Goal: Information Seeking & Learning: Learn about a topic

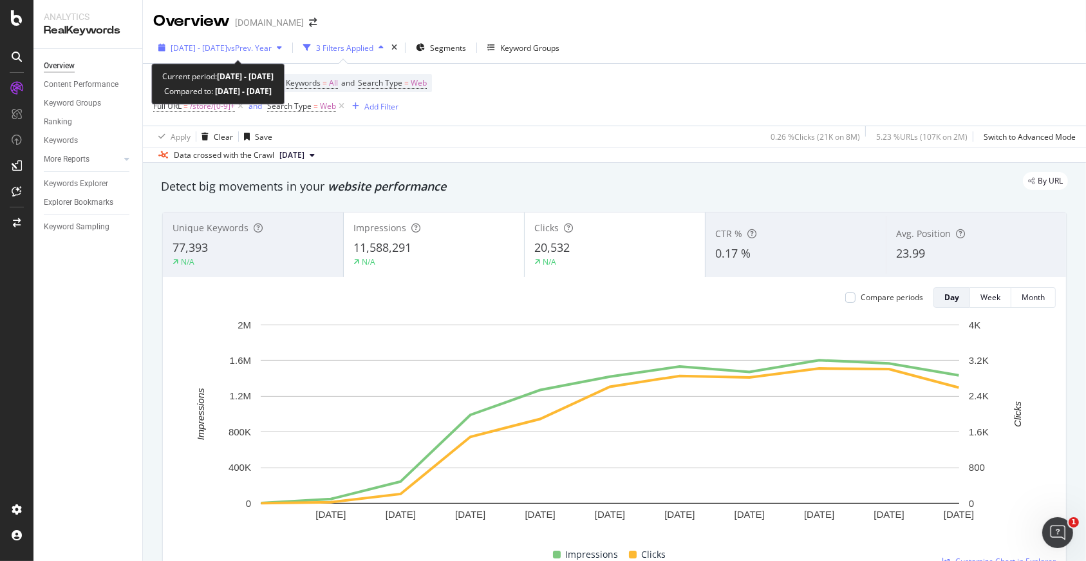
click at [265, 44] on span "vs Prev. Year" at bounding box center [249, 47] width 44 height 11
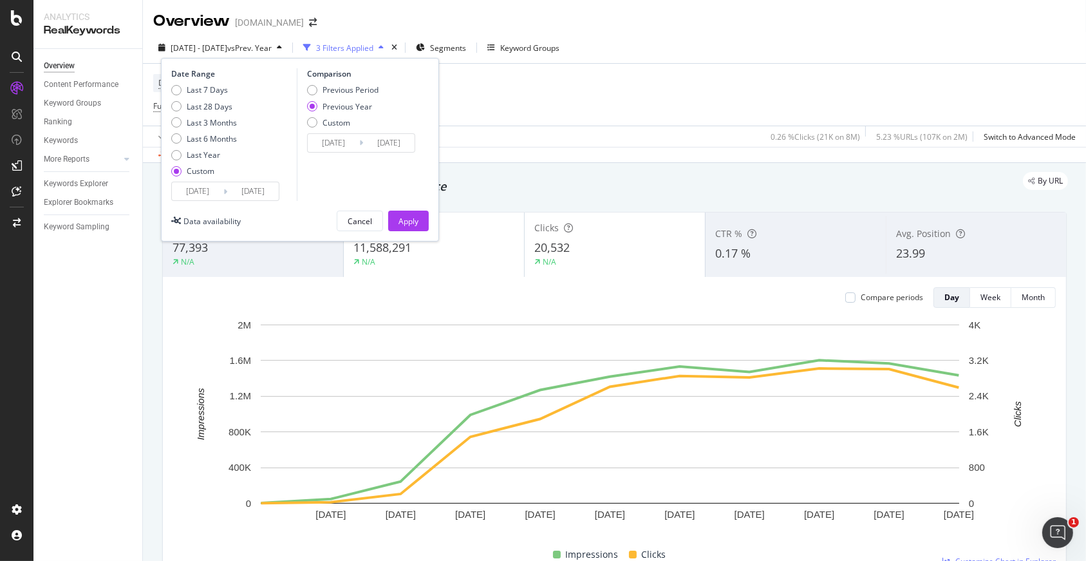
click at [210, 192] on input "2025/08/06" at bounding box center [198, 191] width 52 height 18
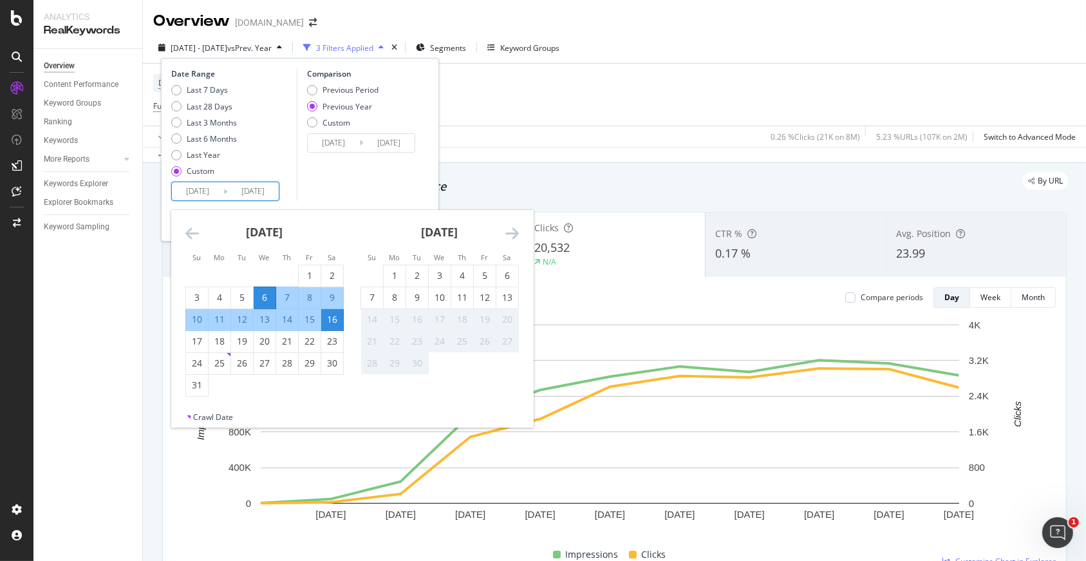
click at [245, 191] on input "2025/08/16" at bounding box center [253, 191] width 52 height 18
click at [261, 193] on input "2025/08/16" at bounding box center [253, 191] width 52 height 18
click at [511, 294] on div "13" at bounding box center [507, 297] width 22 height 13
type input "2025/09/13"
type input "2024/09/14"
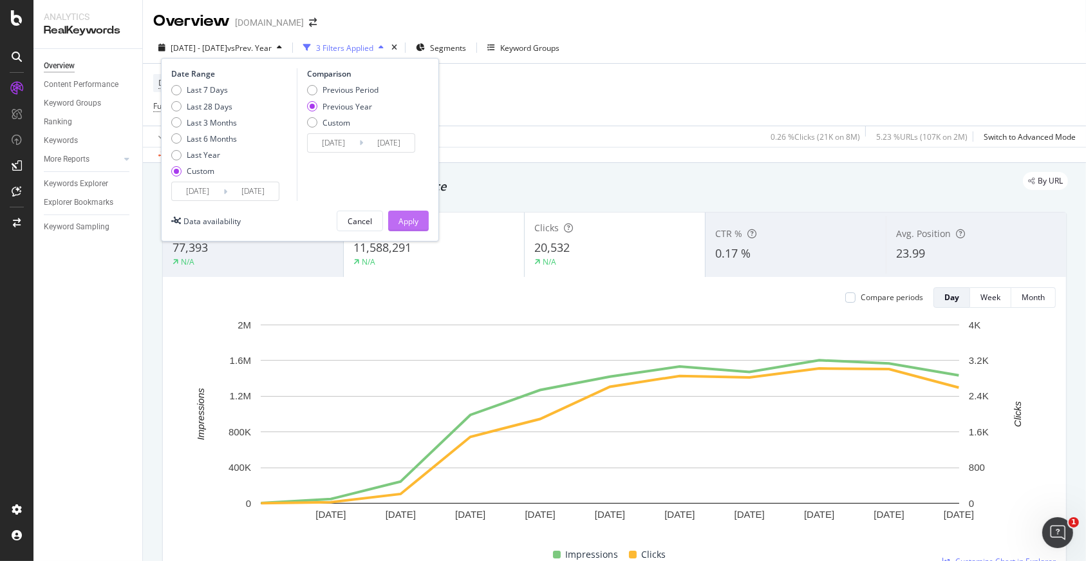
click at [415, 225] on div "Apply" at bounding box center [409, 221] width 20 height 11
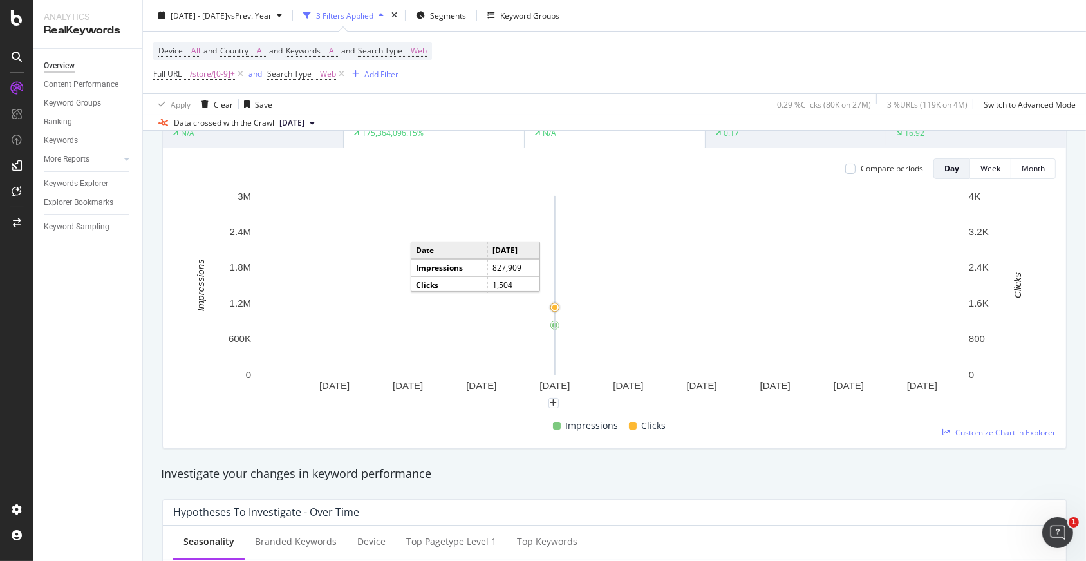
scroll to position [64, 0]
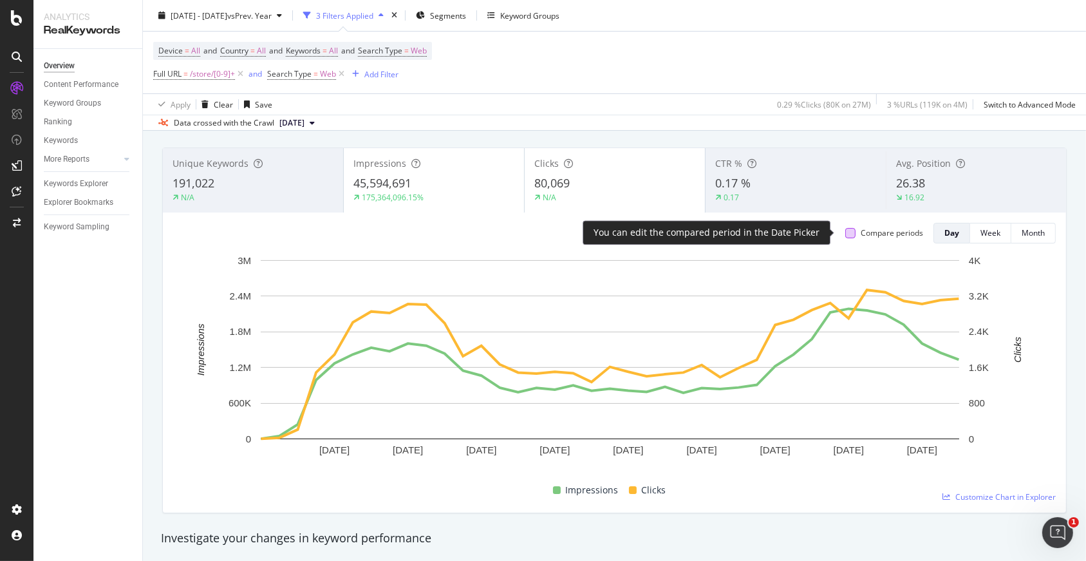
click at [845, 234] on div at bounding box center [850, 233] width 10 height 10
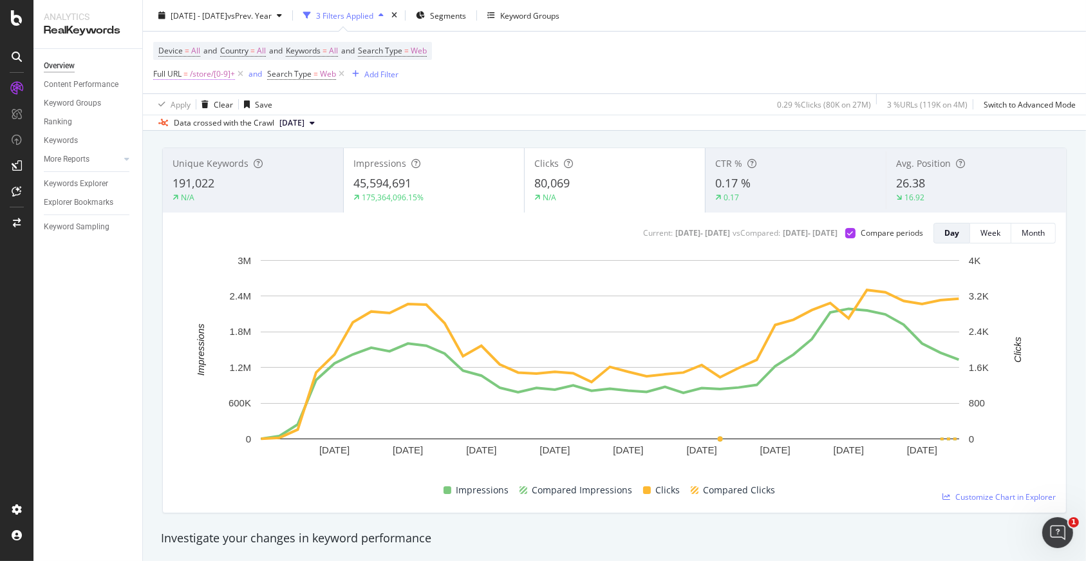
click at [211, 74] on span "/store/[0-9]+" at bounding box center [212, 74] width 45 height 18
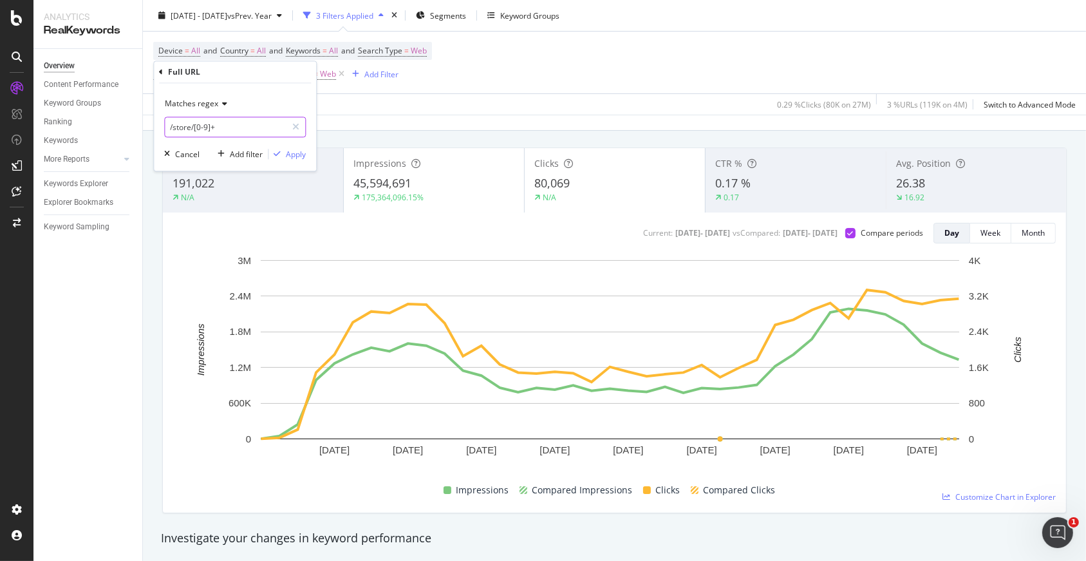
click at [234, 129] on input "/store/[0-9]+" at bounding box center [226, 127] width 122 height 21
click at [228, 129] on input "/store/[0-9]+" at bounding box center [226, 127] width 122 height 21
drag, startPoint x: 233, startPoint y: 129, endPoint x: 80, endPoint y: 115, distance: 153.3
click at [80, 115] on body "Analytics RealKeywords Overview Content Performance Keyword Groups Ranking Keyw…" at bounding box center [543, 280] width 1086 height 561
drag, startPoint x: 196, startPoint y: 126, endPoint x: 261, endPoint y: 126, distance: 65.7
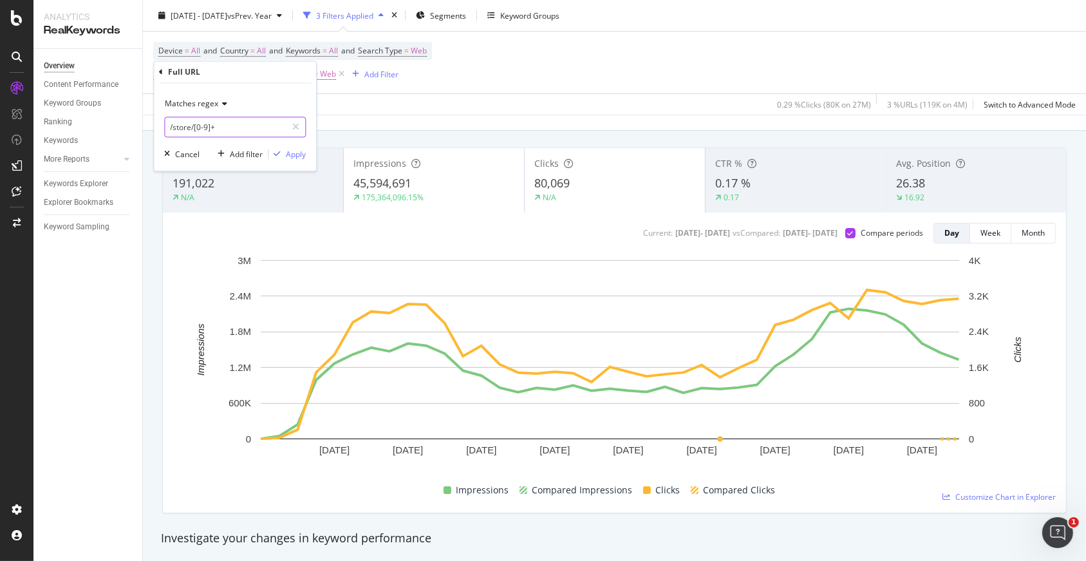
click at [261, 126] on input "/store/[0-9]+" at bounding box center [226, 127] width 122 height 21
type input "/store/"
click at [303, 149] on div "Apply" at bounding box center [296, 154] width 20 height 11
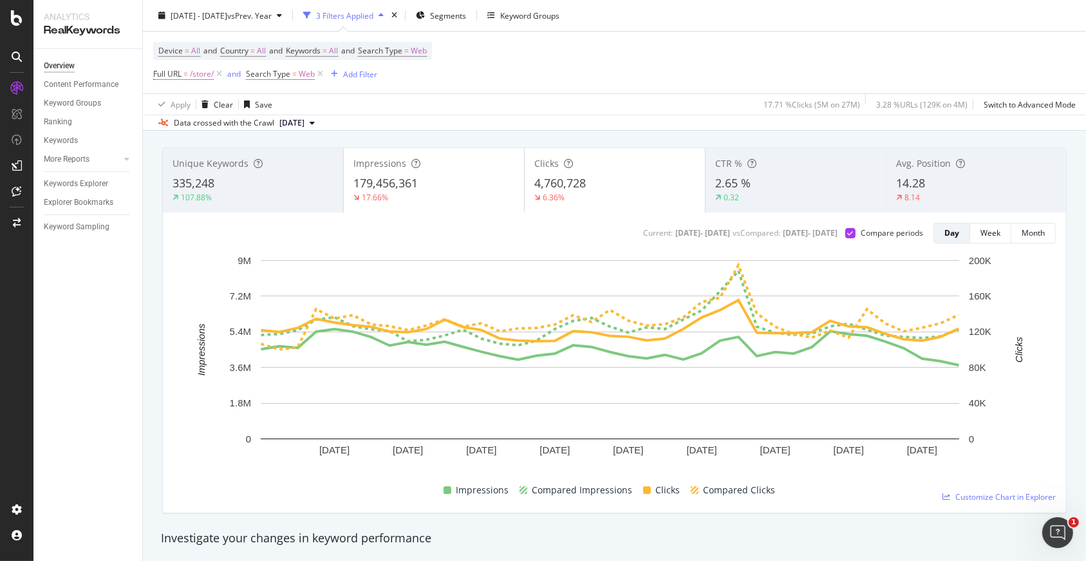
click at [536, 185] on span "4,760,728" at bounding box center [560, 182] width 52 height 15
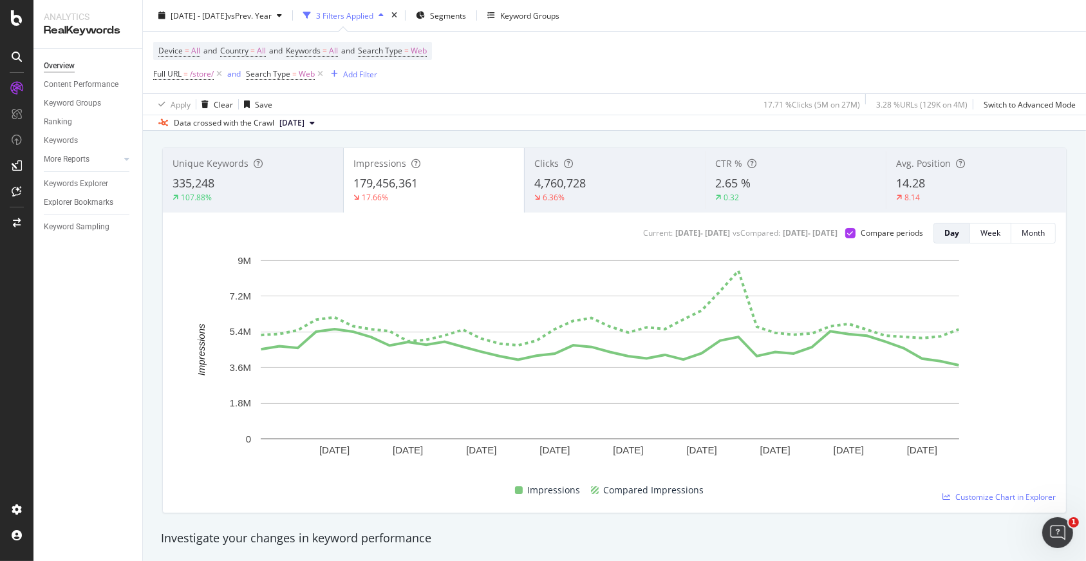
click at [555, 182] on span "4,760,728" at bounding box center [560, 182] width 52 height 15
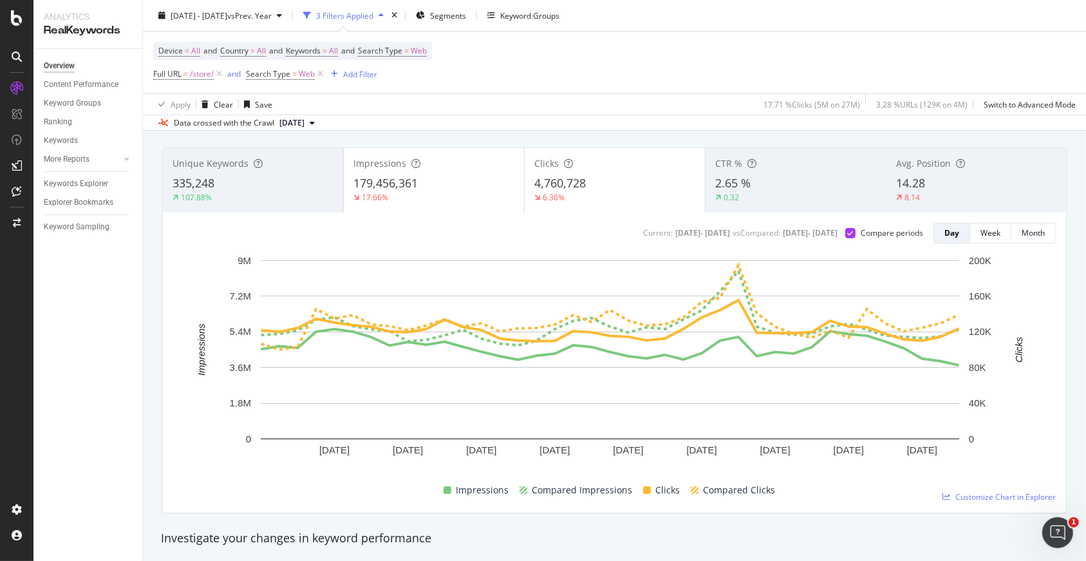
click at [364, 185] on span "179,456,361" at bounding box center [385, 182] width 64 height 15
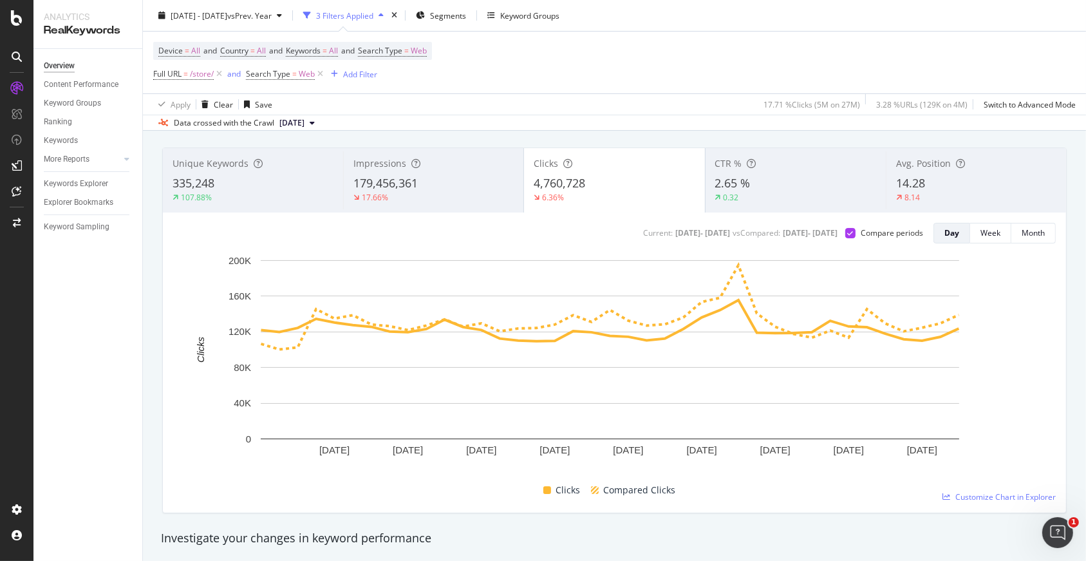
click at [379, 182] on span "179,456,361" at bounding box center [385, 182] width 64 height 15
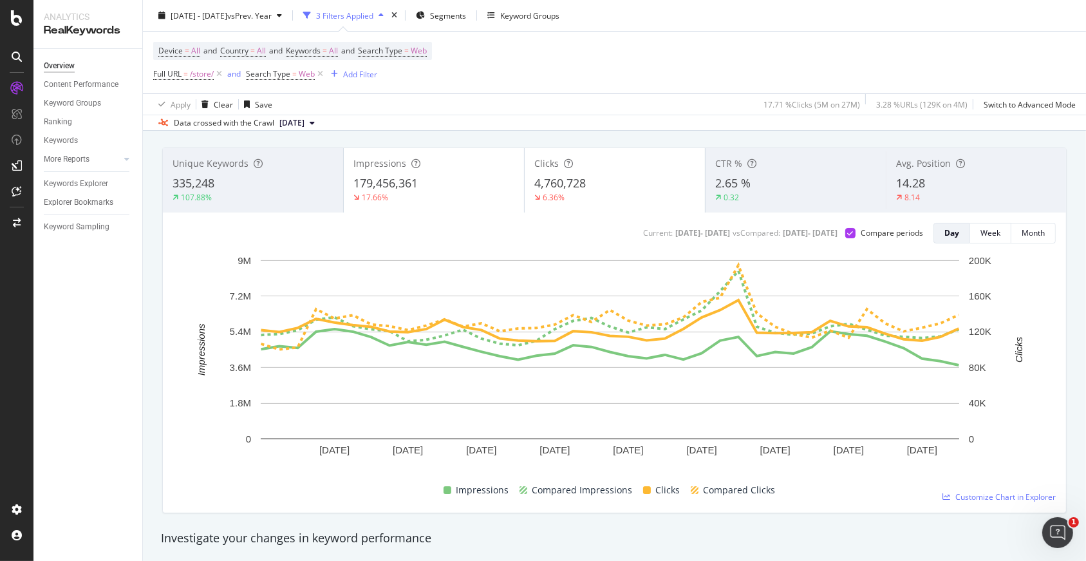
click at [529, 182] on div "Clicks 4,760,728 6.36%" at bounding box center [615, 180] width 180 height 58
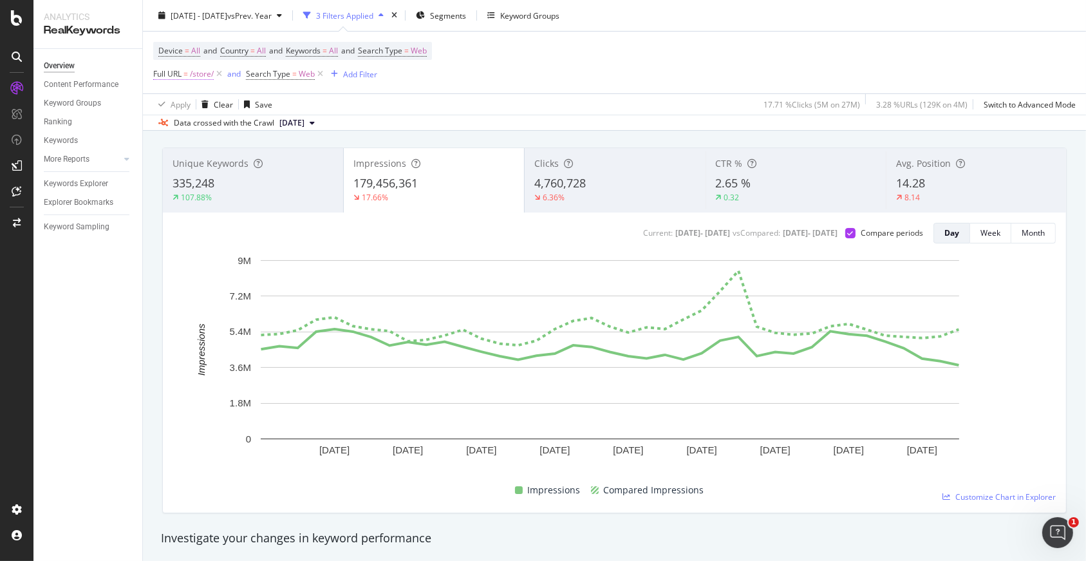
click at [206, 77] on span "/store/" at bounding box center [202, 74] width 24 height 18
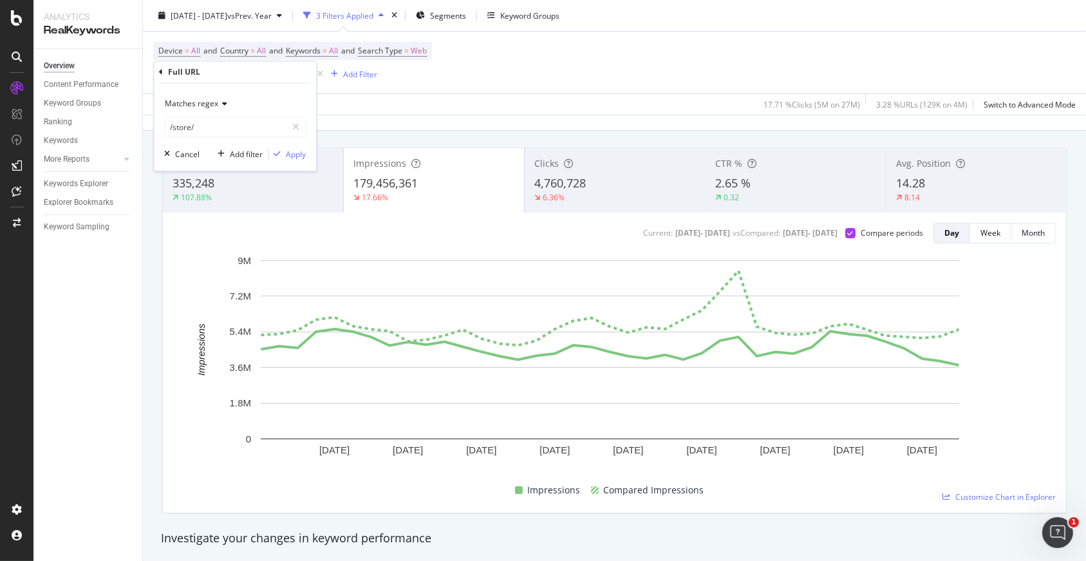
click at [221, 100] on icon at bounding box center [222, 104] width 9 height 8
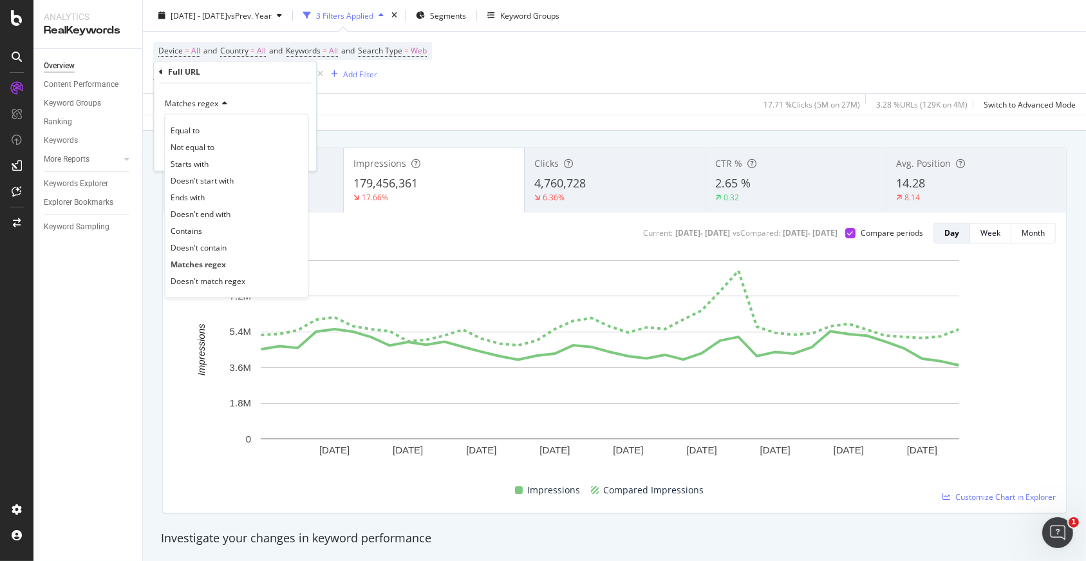
click at [218, 225] on div "Contains" at bounding box center [236, 231] width 138 height 17
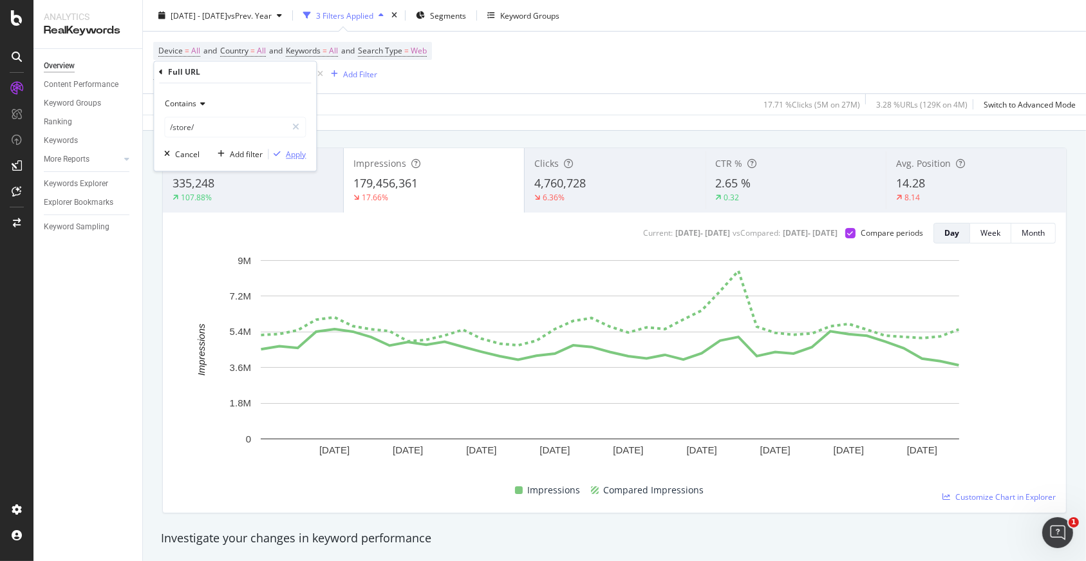
click at [290, 155] on div "Apply" at bounding box center [296, 154] width 20 height 11
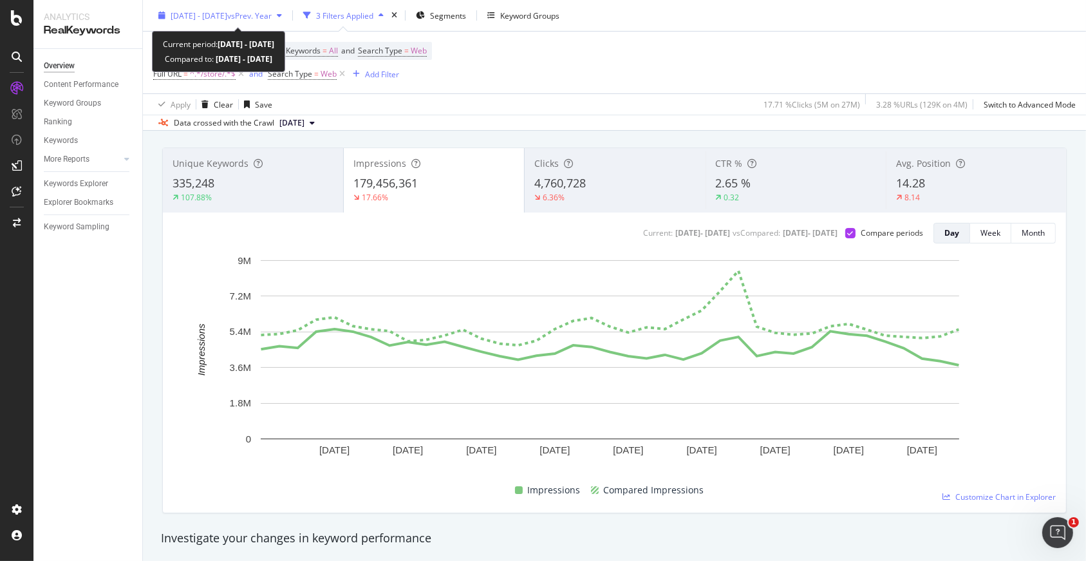
click at [224, 11] on span "2025 Aug. 6th - Sep. 13th" at bounding box center [199, 15] width 57 height 11
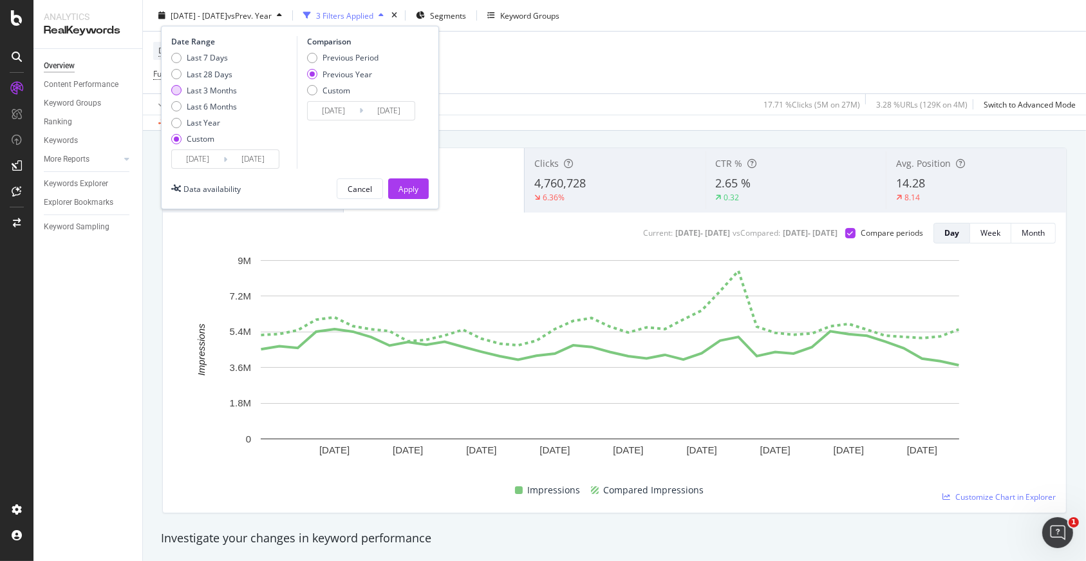
click at [178, 88] on div "Last 3 Months" at bounding box center [176, 90] width 10 height 10
type input "2025/06/14"
type input "2024/06/15"
click at [412, 187] on div "Apply" at bounding box center [409, 188] width 20 height 11
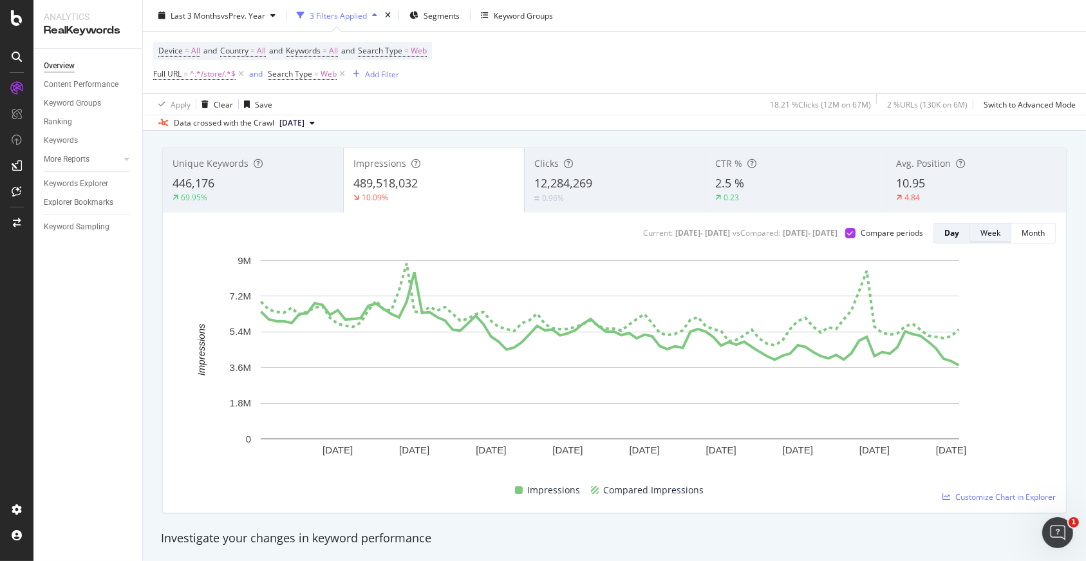
click at [981, 234] on div "Week" at bounding box center [991, 232] width 20 height 11
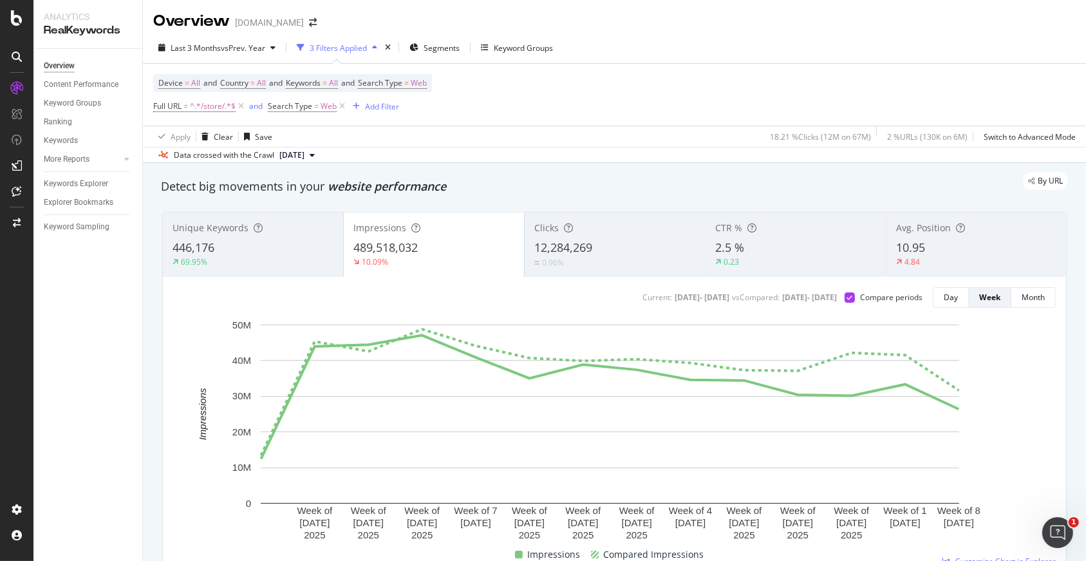
click at [576, 241] on span "12,284,269" at bounding box center [563, 247] width 58 height 15
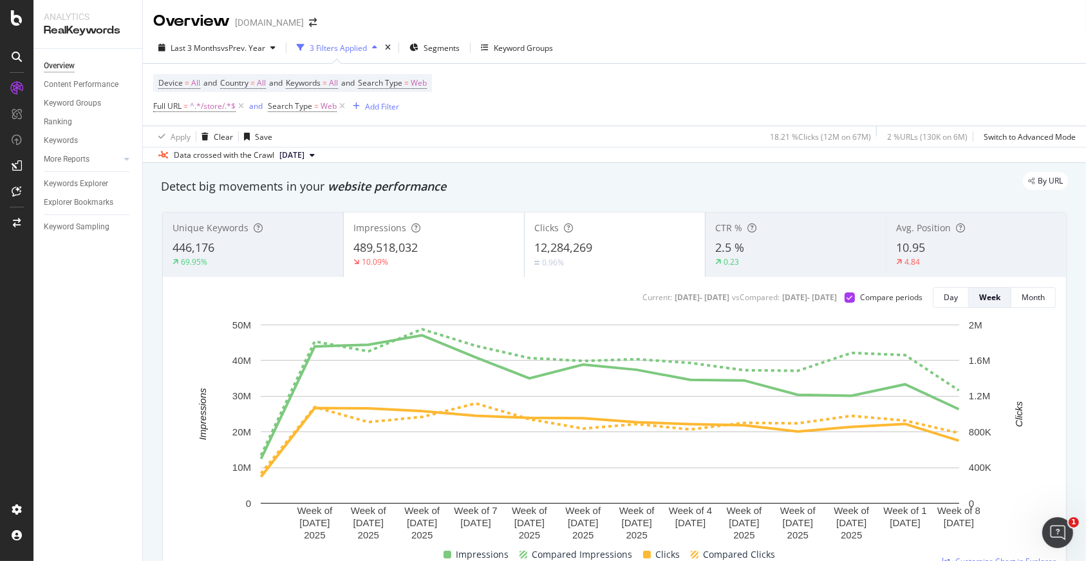
click at [439, 244] on div "489,518,032" at bounding box center [433, 248] width 161 height 17
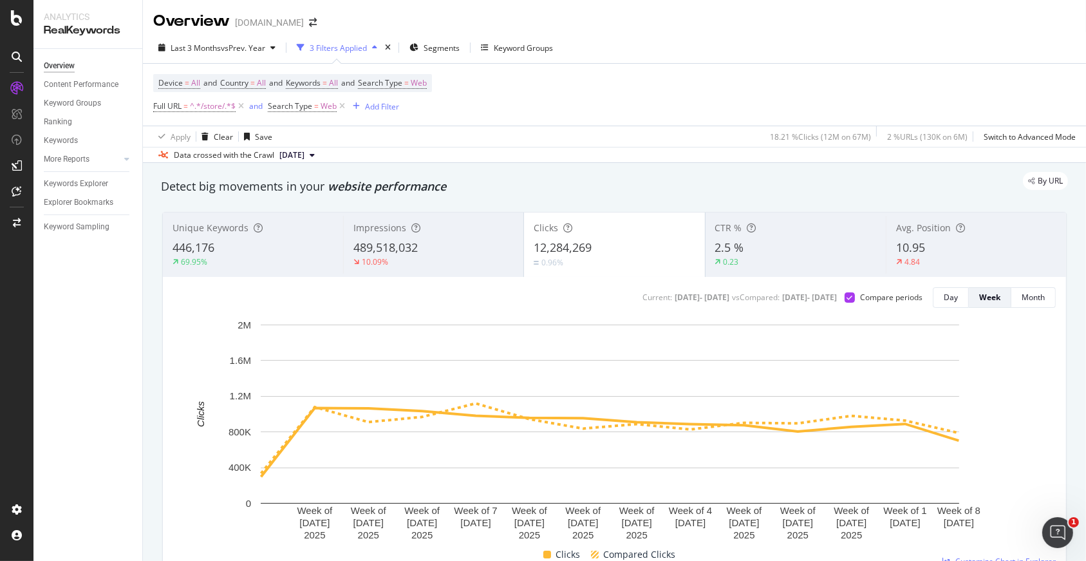
click at [435, 244] on div "489,518,032" at bounding box center [433, 248] width 160 height 17
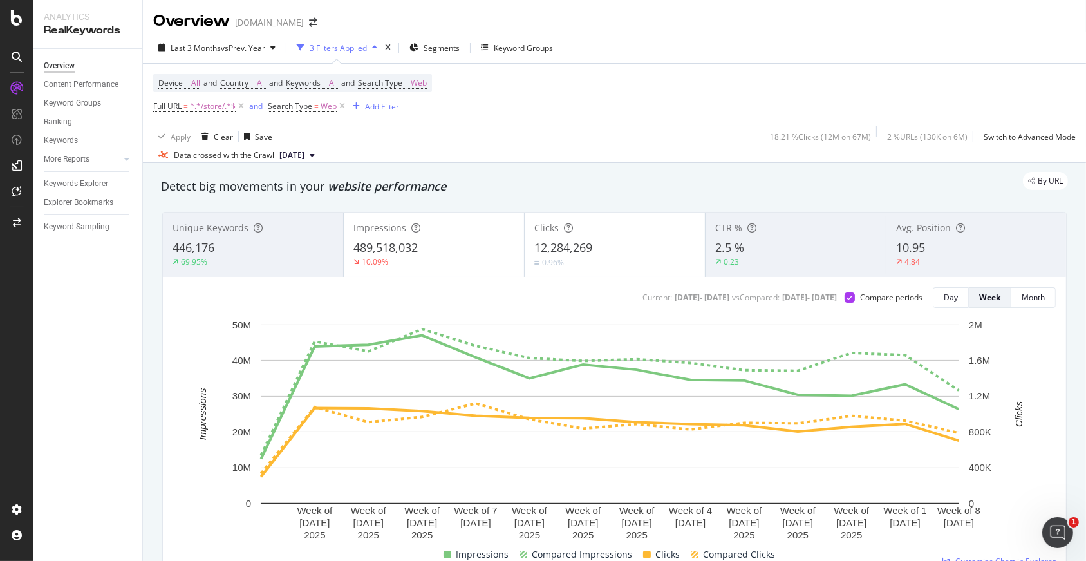
click at [584, 241] on span "12,284,269" at bounding box center [563, 247] width 58 height 15
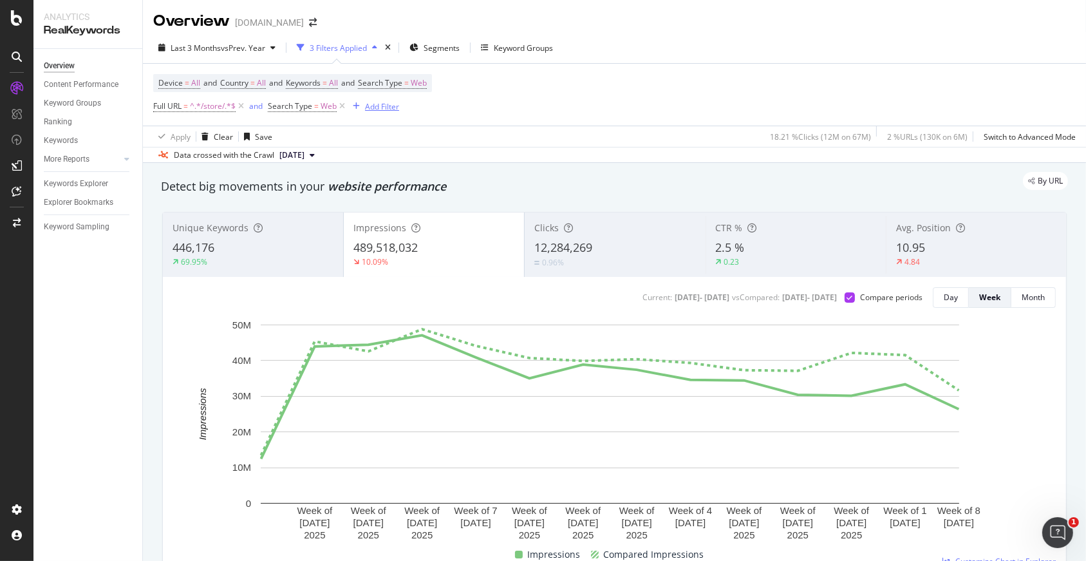
click at [379, 108] on div "Add Filter" at bounding box center [382, 106] width 34 height 11
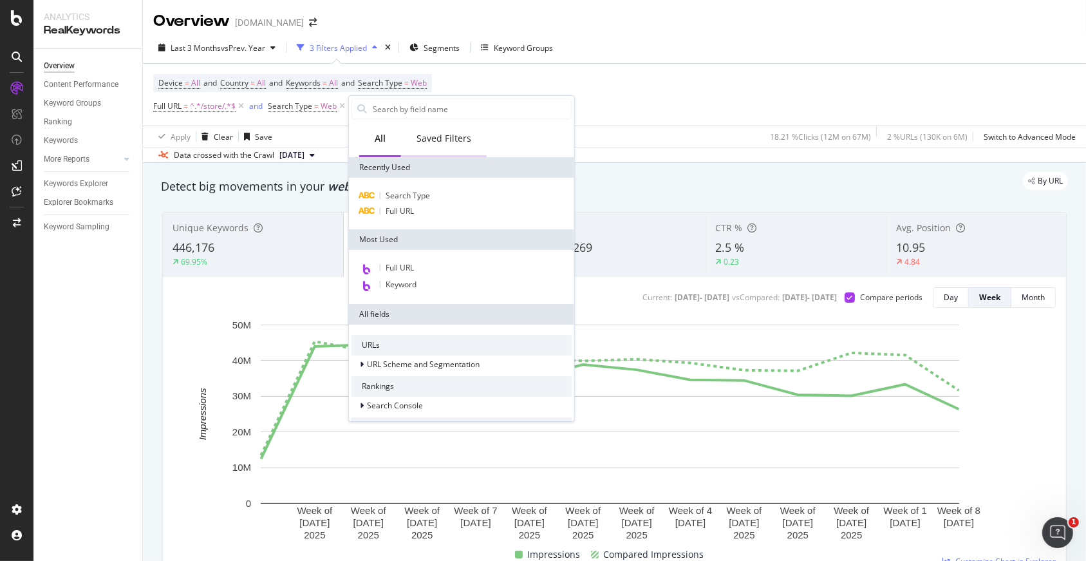
click at [455, 146] on div "Saved Filters" at bounding box center [444, 139] width 86 height 35
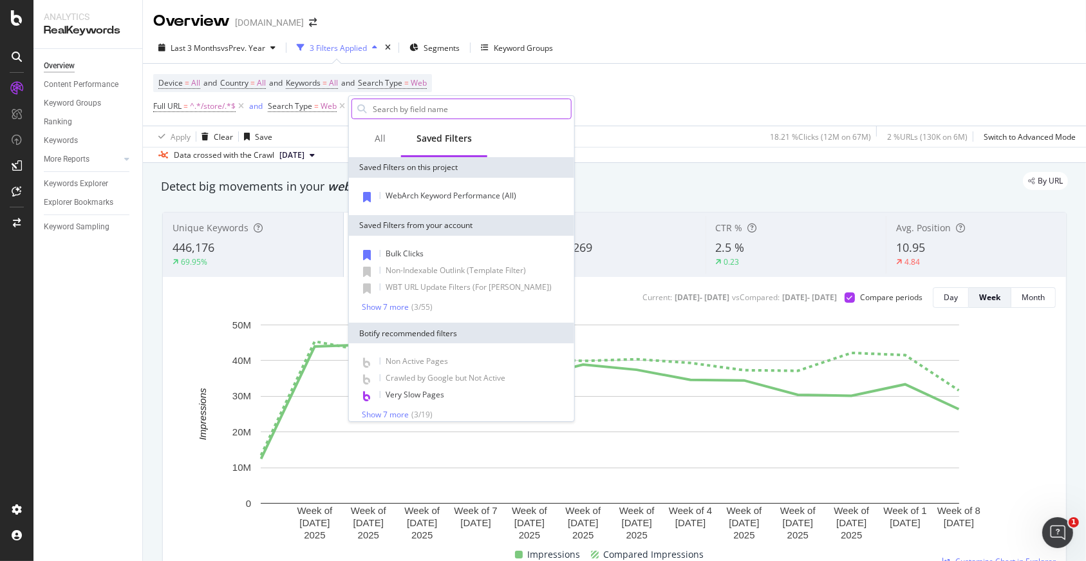
click at [417, 105] on input "text" at bounding box center [472, 108] width 200 height 19
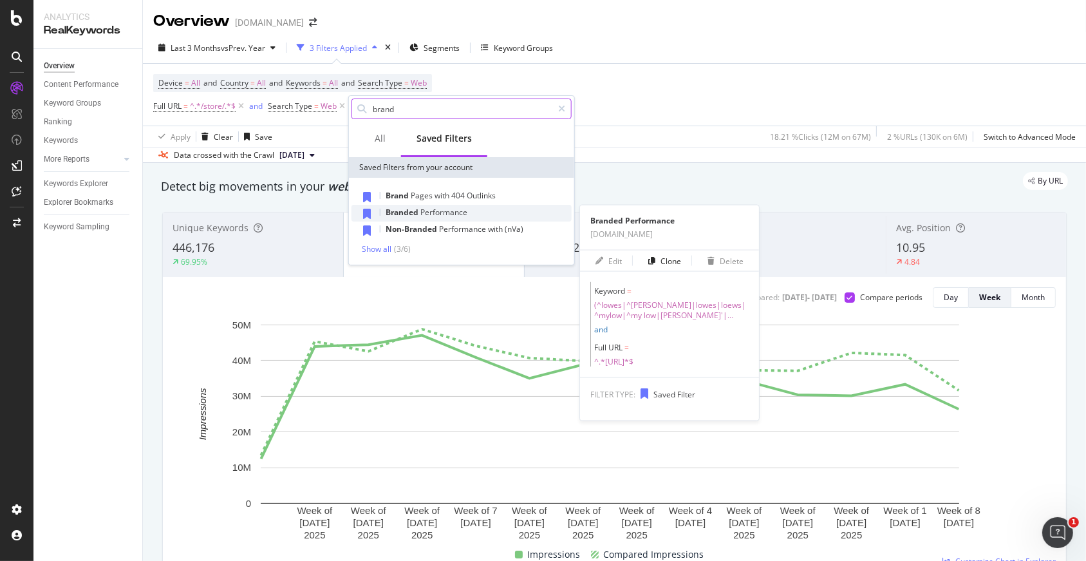
type input "brand"
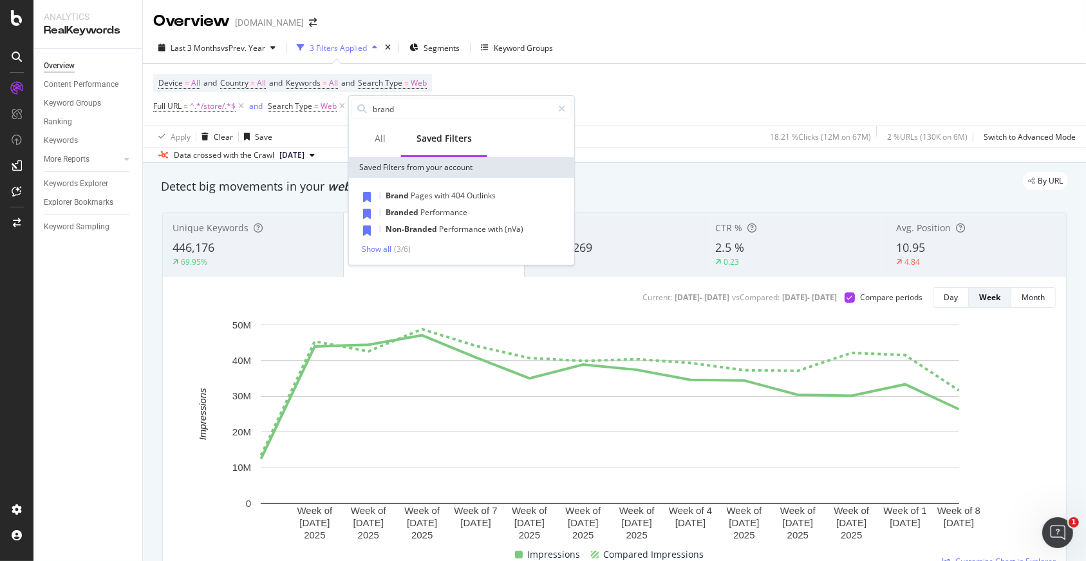
drag, startPoint x: 447, startPoint y: 209, endPoint x: 489, endPoint y: 197, distance: 44.2
click at [446, 209] on span "Performance" at bounding box center [443, 212] width 47 height 11
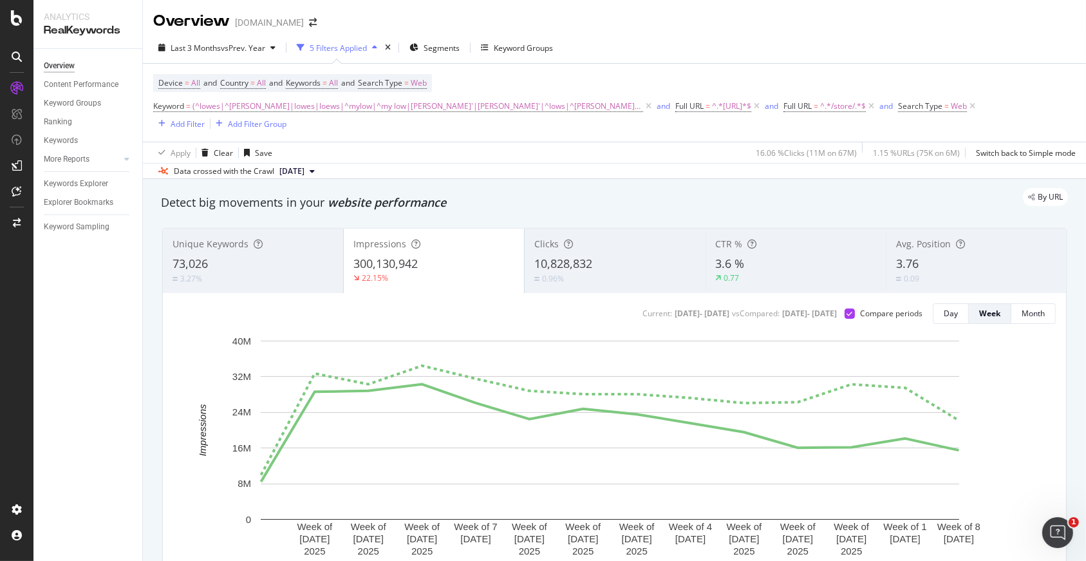
click at [767, 30] on div "Overview www.lowessecondary.com" at bounding box center [614, 16] width 943 height 32
click at [951, 104] on span "Web" at bounding box center [959, 106] width 16 height 18
click at [813, 157] on input "Web" at bounding box center [839, 159] width 122 height 21
click at [805, 67] on div "Device = All and Country = All and Keywords = All and Search Type = Web Keyword…" at bounding box center [614, 103] width 923 height 78
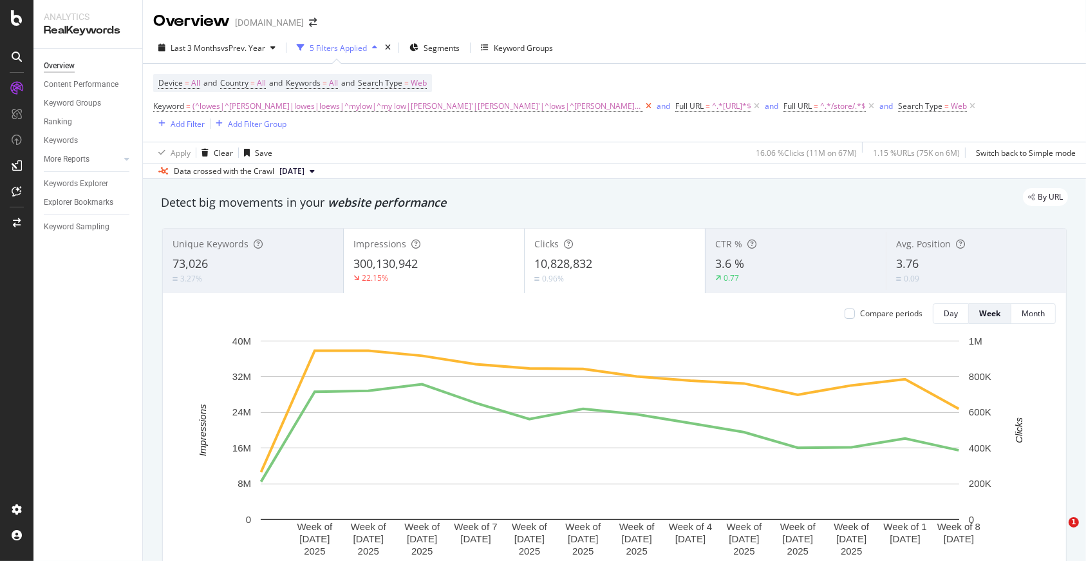
click at [643, 103] on icon at bounding box center [648, 106] width 11 height 13
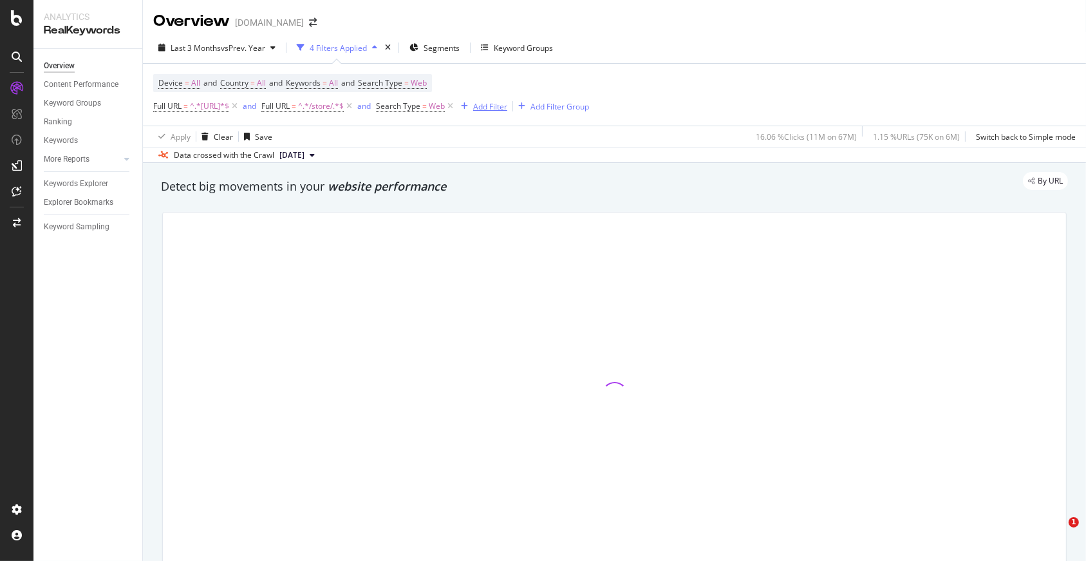
click at [507, 108] on div "Add Filter" at bounding box center [490, 106] width 34 height 11
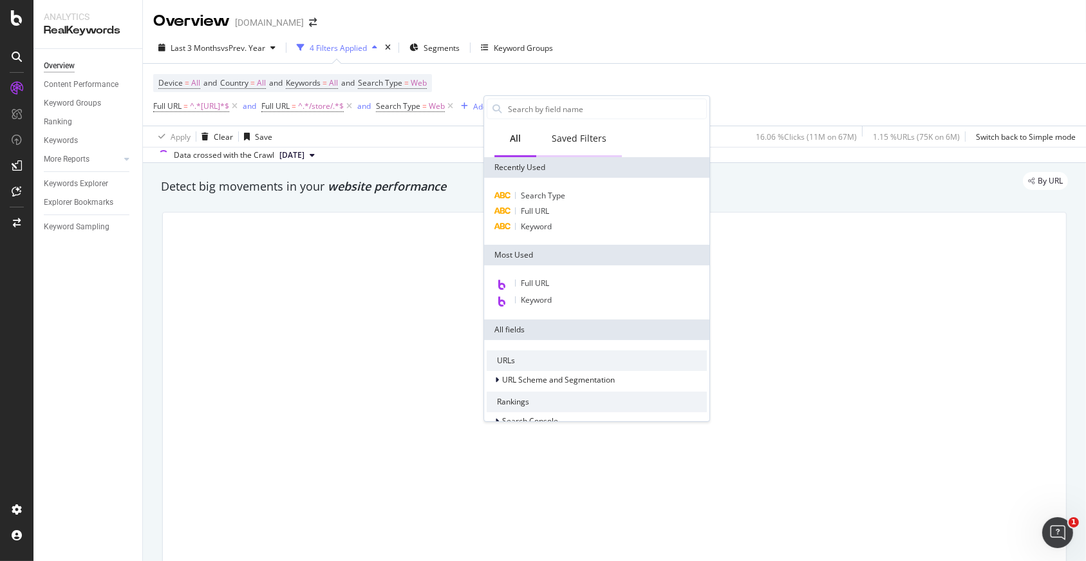
click at [576, 136] on div "Saved Filters" at bounding box center [579, 138] width 55 height 13
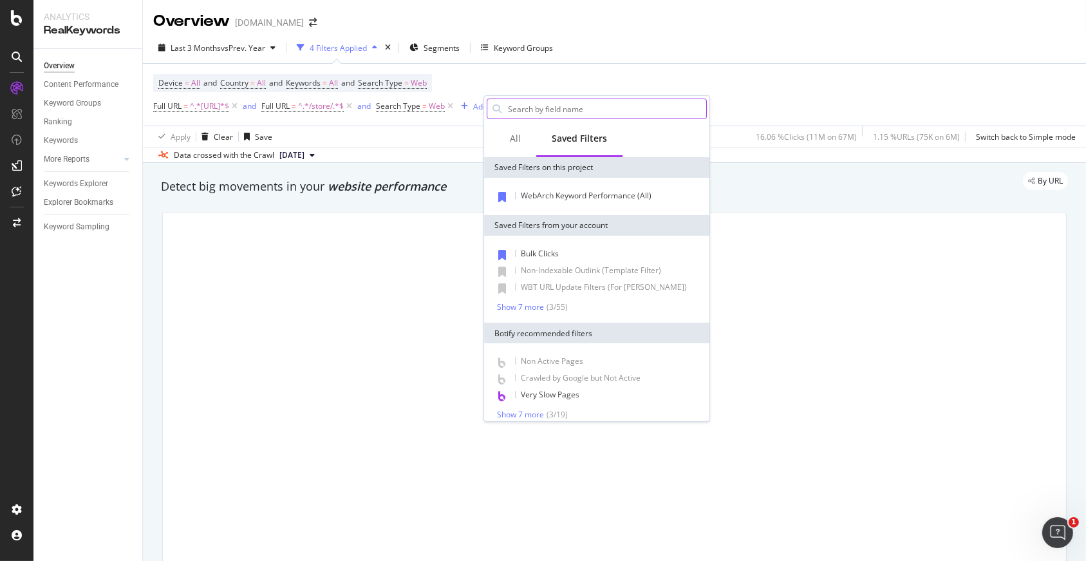
click at [529, 109] on input "text" at bounding box center [607, 108] width 200 height 19
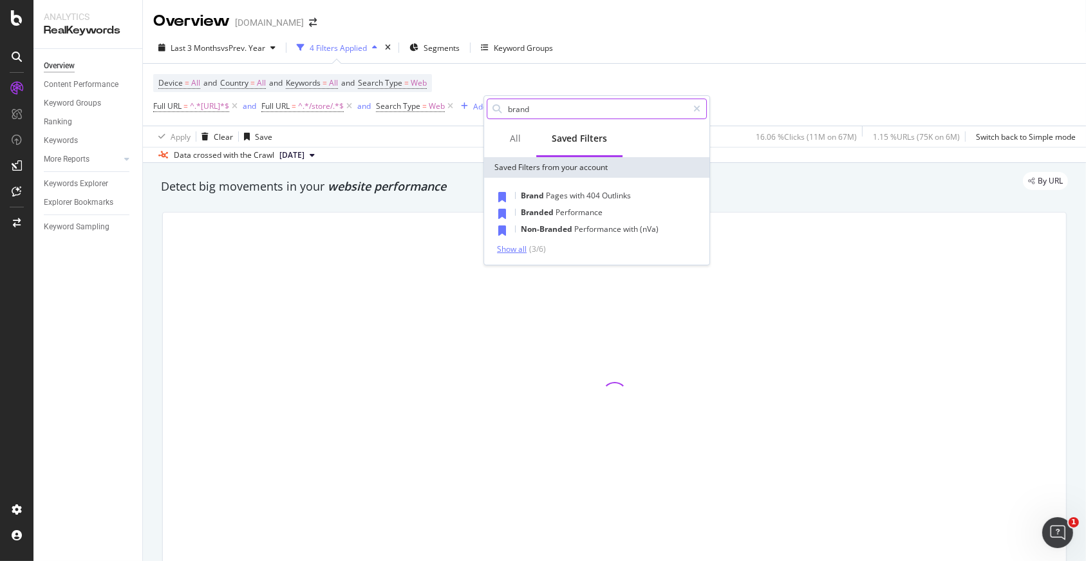
type input "brand"
click at [516, 250] on div "Show all" at bounding box center [512, 249] width 30 height 9
click at [584, 265] on span "Performance" at bounding box center [597, 262] width 47 height 11
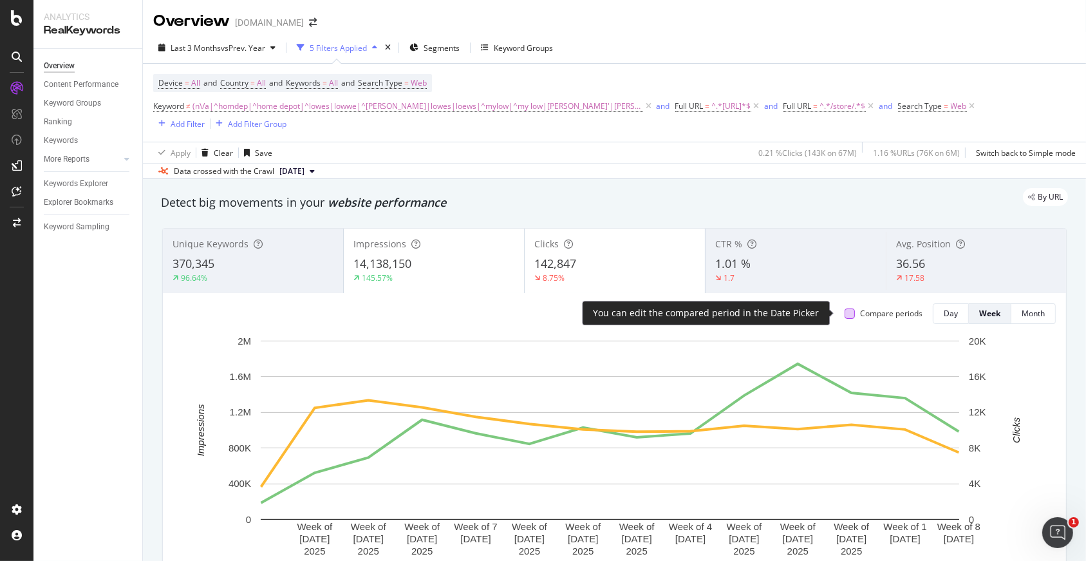
click at [845, 311] on div at bounding box center [850, 313] width 10 height 10
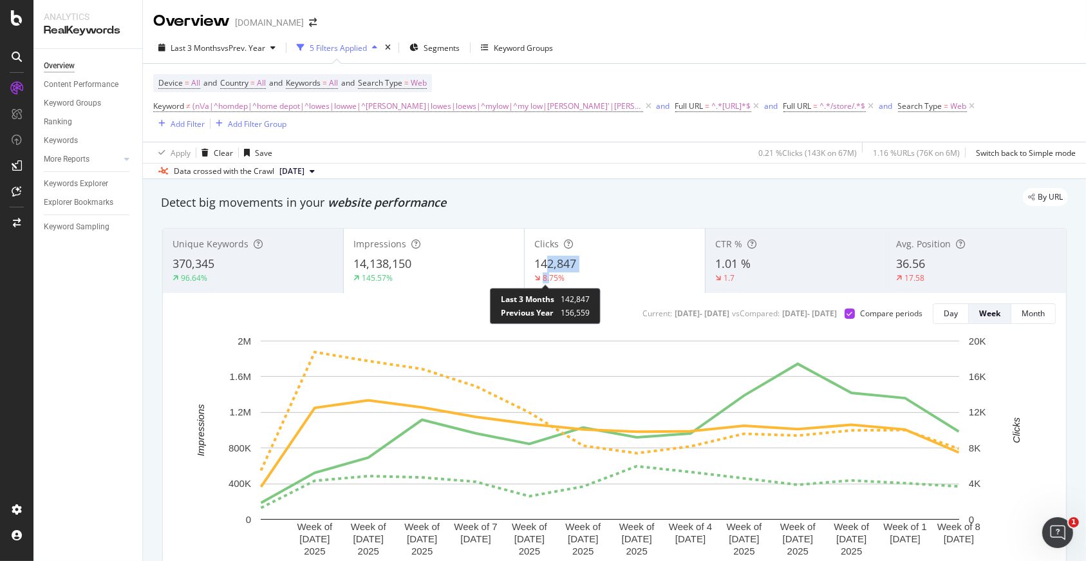
click at [545, 271] on div "Clicks 142,847 8.75%" at bounding box center [615, 261] width 180 height 58
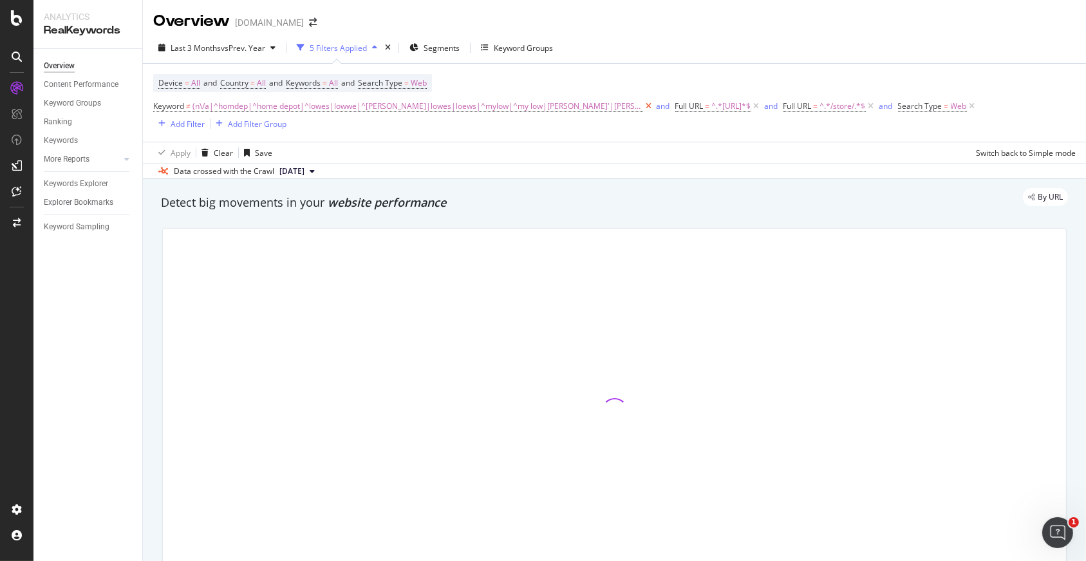
click at [643, 105] on icon at bounding box center [648, 106] width 11 height 13
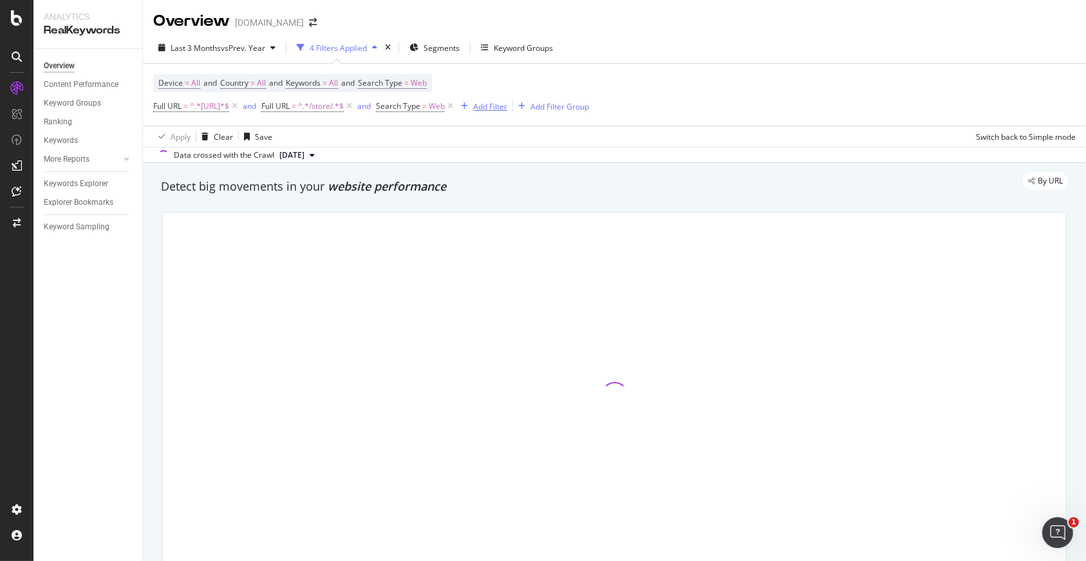
click at [507, 111] on div "Add Filter" at bounding box center [490, 106] width 34 height 11
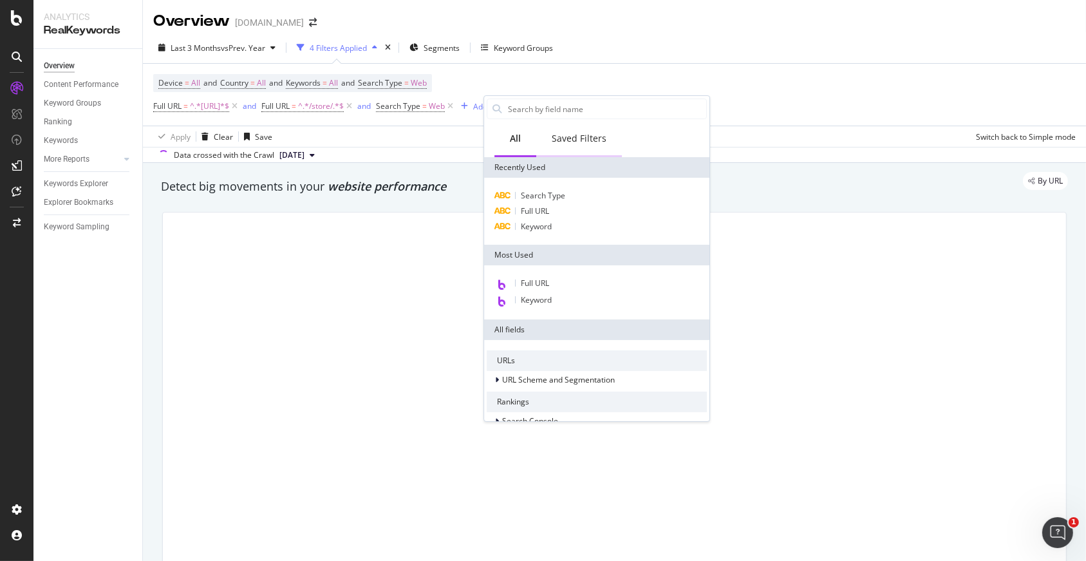
click at [585, 142] on div "Saved Filters" at bounding box center [579, 138] width 55 height 13
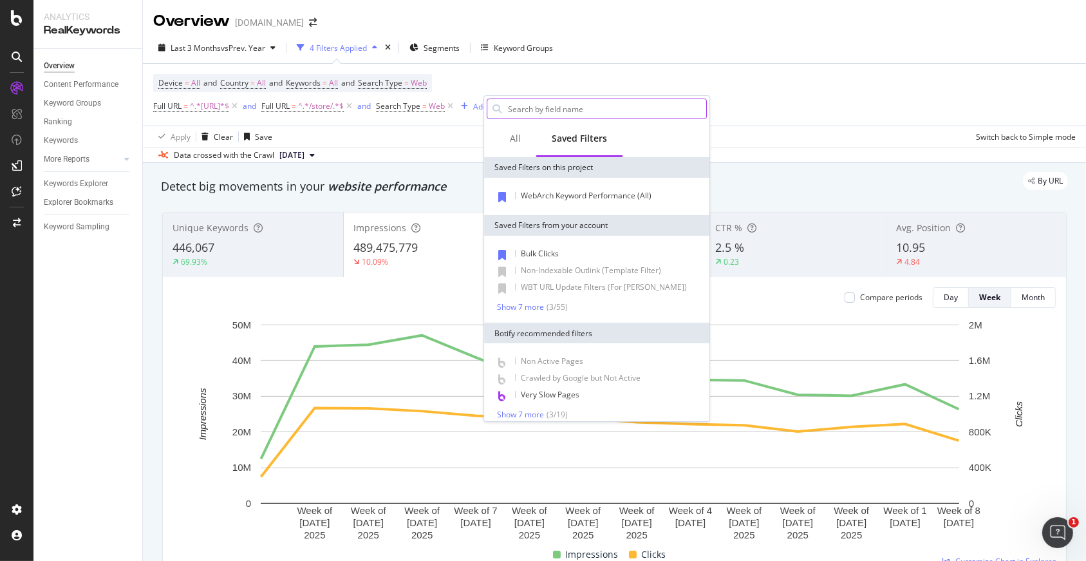
click at [558, 103] on input "text" at bounding box center [607, 108] width 200 height 19
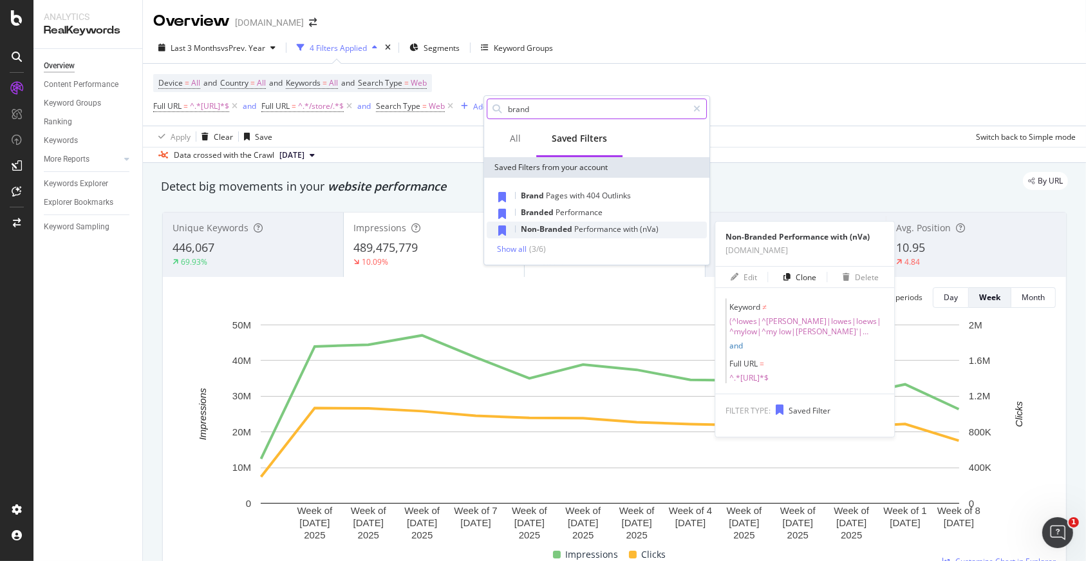
type input "brand"
click at [554, 232] on span "Non-Branded" at bounding box center [547, 228] width 53 height 11
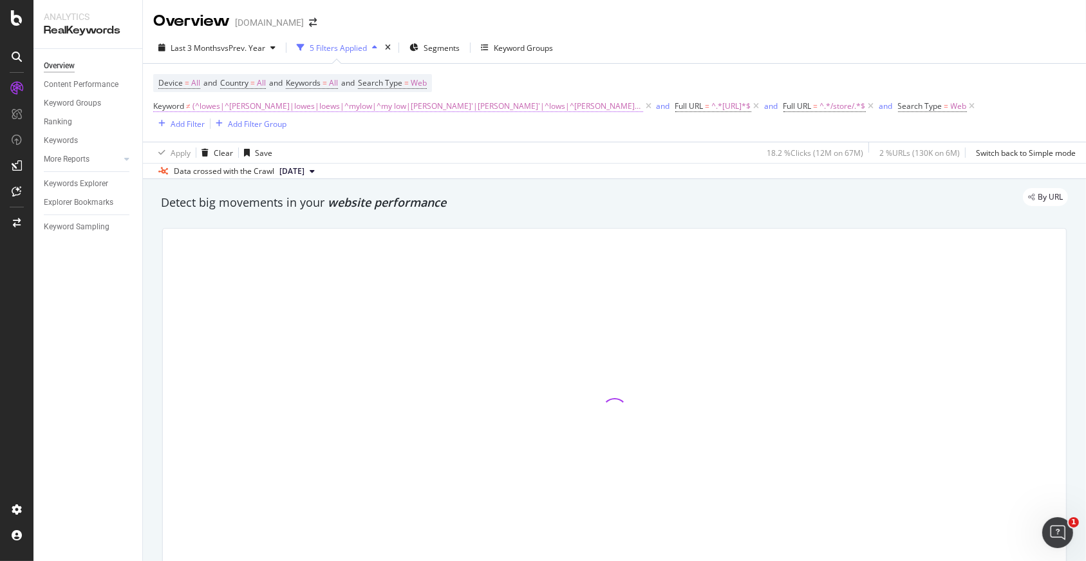
click at [510, 107] on span "(^lowes|^loew|lowes|loews|^mylow|^my low|lowe'|loew'|^lows|^lowe|liwes|^home de…" at bounding box center [418, 106] width 451 height 18
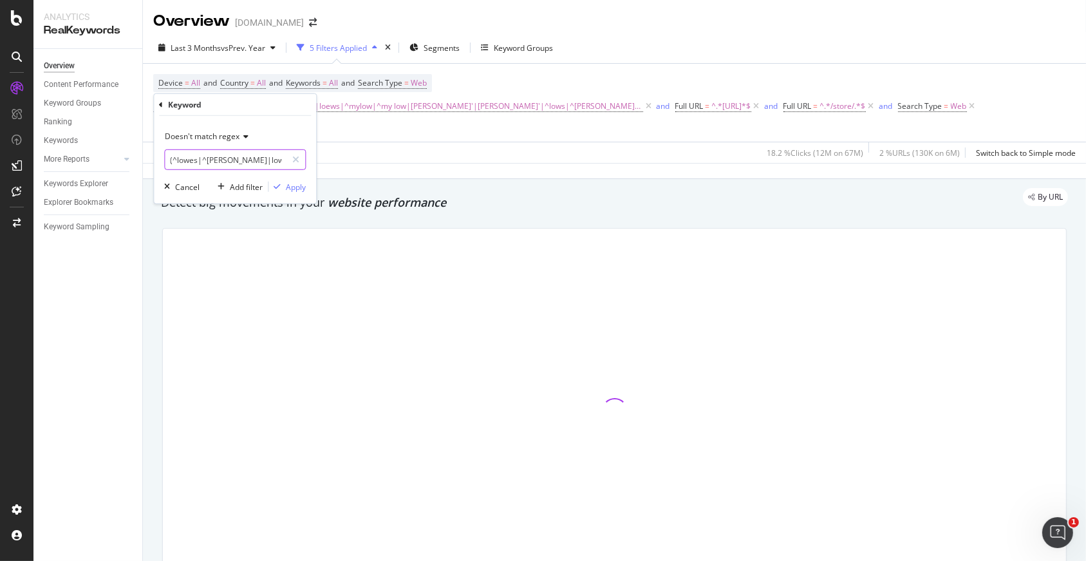
drag, startPoint x: 252, startPoint y: 163, endPoint x: 264, endPoint y: 162, distance: 12.3
click at [250, 163] on input "(^lowes|^loew|lowes|loews|^mylow|^my low|lowe'|loew'|^lows|^lowe|liwes|^home de…" at bounding box center [226, 159] width 122 height 21
click at [174, 181] on div "Cancel" at bounding box center [179, 187] width 41 height 12
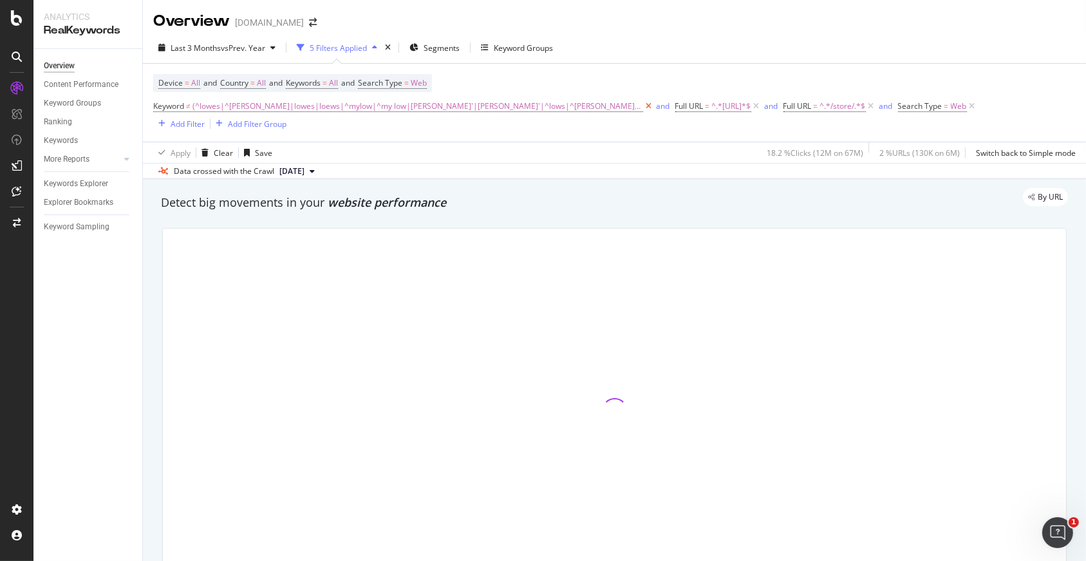
click at [643, 106] on icon at bounding box center [648, 106] width 11 height 13
click at [205, 118] on div "Add Filter" at bounding box center [188, 123] width 34 height 11
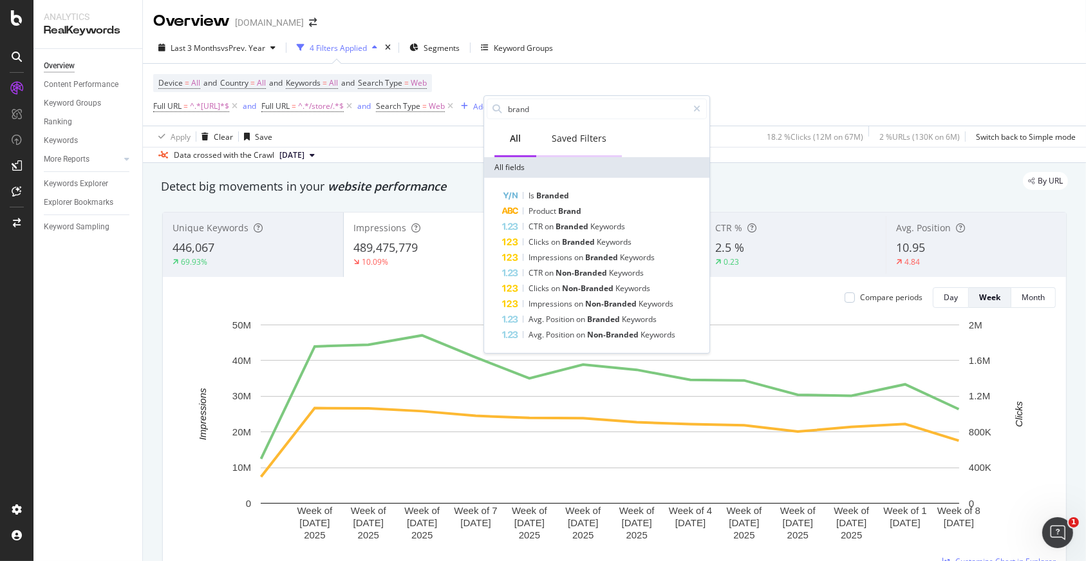
click at [569, 137] on div "Saved Filters" at bounding box center [579, 138] width 55 height 13
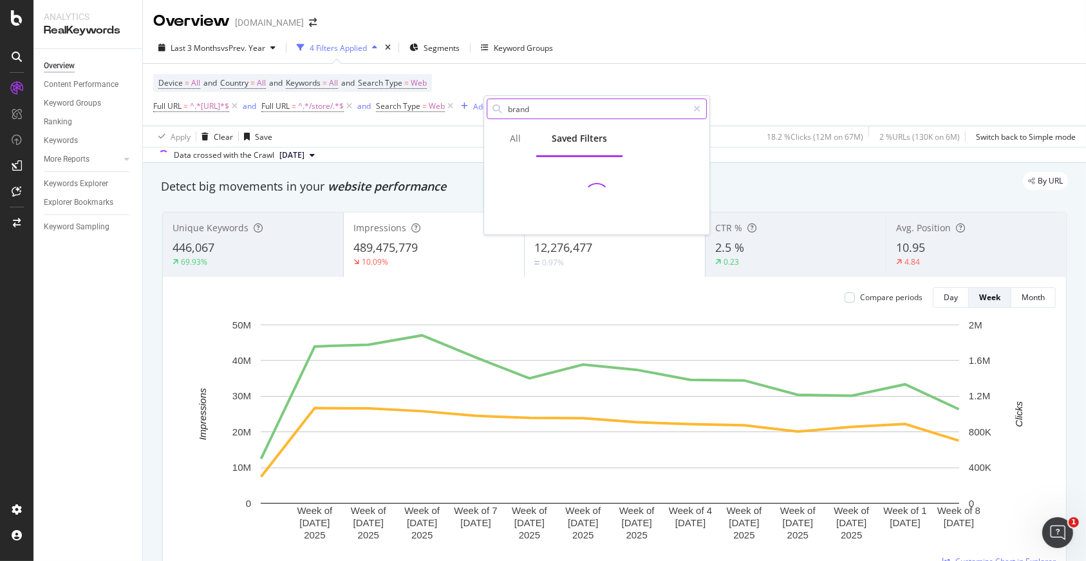
click at [549, 114] on input "brand" at bounding box center [597, 108] width 181 height 19
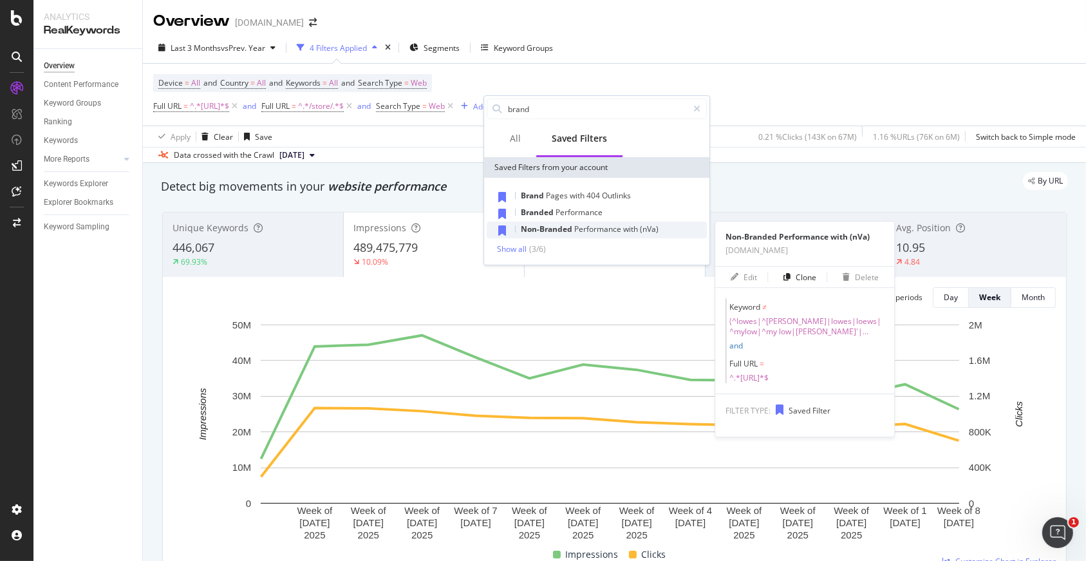
click at [551, 231] on span "Non-Branded" at bounding box center [547, 228] width 53 height 11
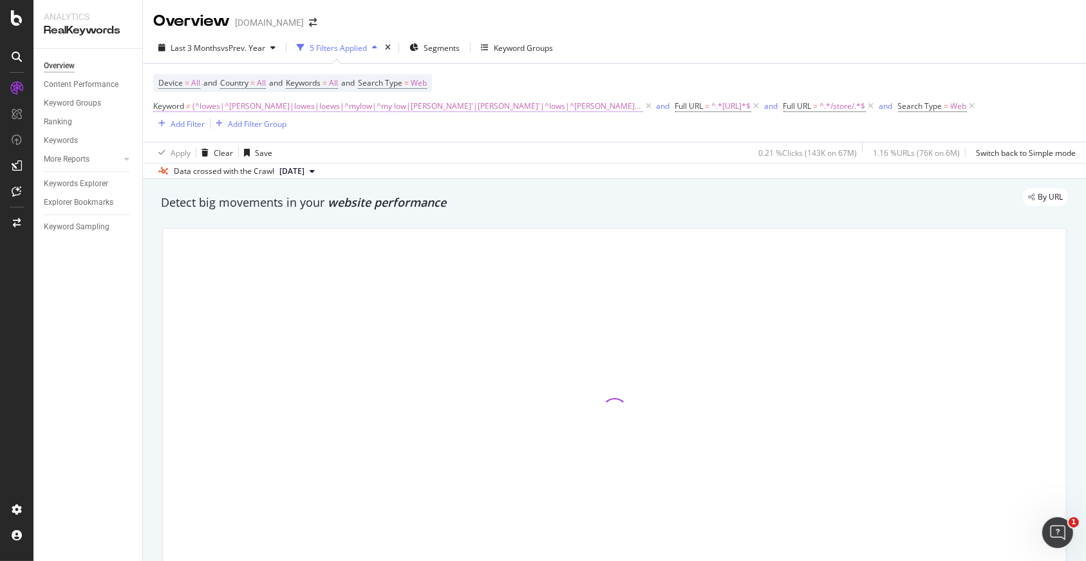
click at [555, 108] on span "(^lowes|^loew|lowes|loews|^mylow|^my low|lowe'|loew'|^lows|^lowe|liwes|^home de…" at bounding box center [418, 106] width 451 height 18
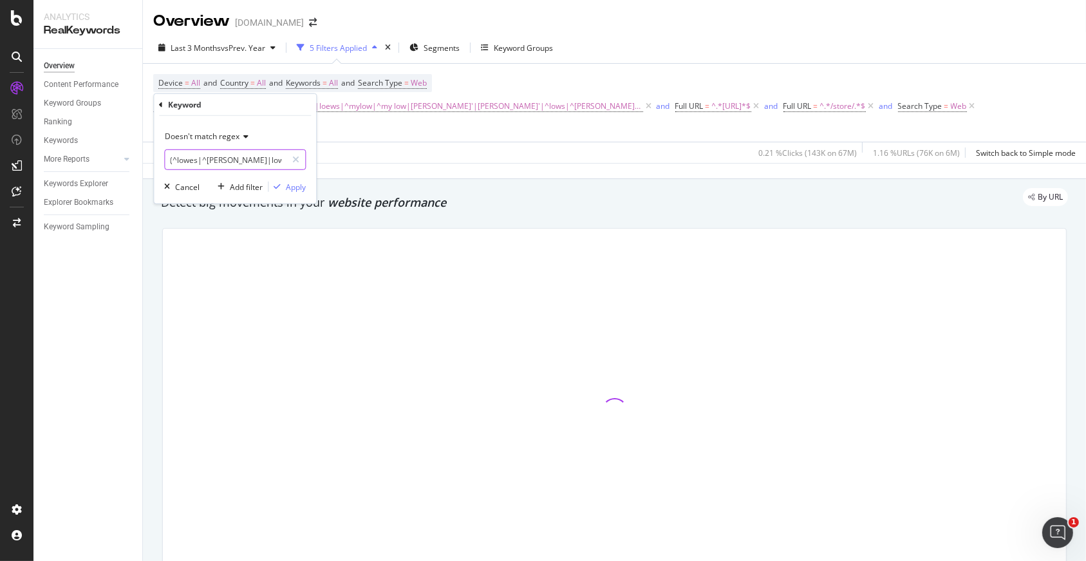
click at [236, 165] on input "(^lowes|^loew|lowes|loews|^mylow|^my low|lowe'|loew'|^lows|^lowe|liwes|^home de…" at bounding box center [226, 159] width 122 height 21
click at [258, 158] on input "(^lowes|^loew|lowes|loews|^mylow|^my low|lowe'|loew'|^lows|^lowe|liwes|^home de…" at bounding box center [226, 159] width 122 height 21
drag, startPoint x: 276, startPoint y: 160, endPoint x: 323, endPoint y: 163, distance: 47.8
click at [323, 163] on body "Analytics RealKeywords Overview Content Performance Keyword Groups Ranking Keyw…" at bounding box center [543, 280] width 1086 height 561
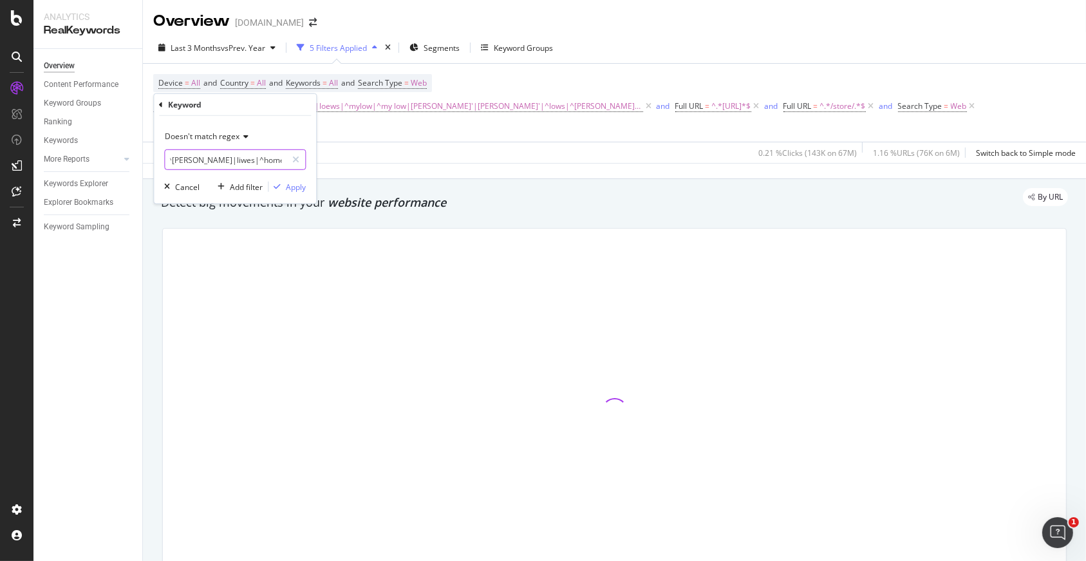
click at [243, 159] on input "(^lowes|^loew|lowes|loews|^mylow|^my low|lowe'|loew'|^lows|^lowe|liwes|^home de…" at bounding box center [226, 159] width 122 height 21
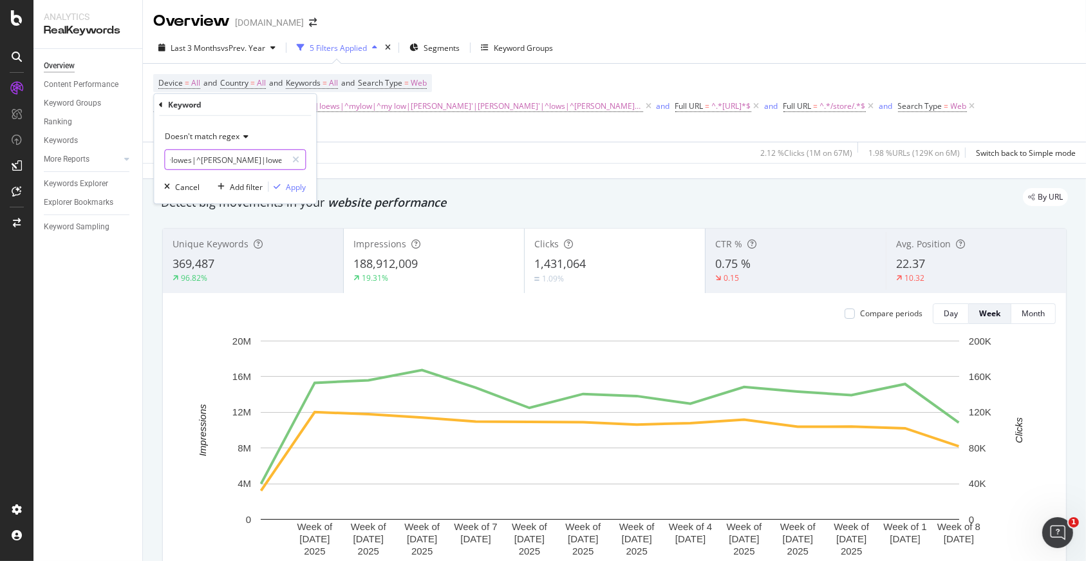
scroll to position [0, 0]
click at [211, 132] on span "Doesn't match regex" at bounding box center [202, 136] width 75 height 11
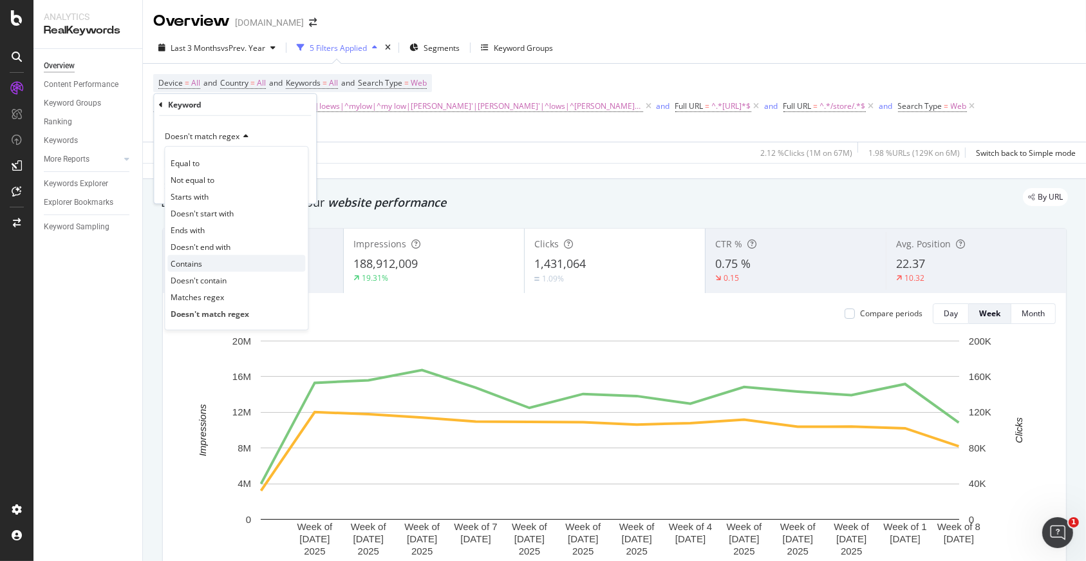
click at [201, 256] on div "Contains" at bounding box center [236, 263] width 138 height 17
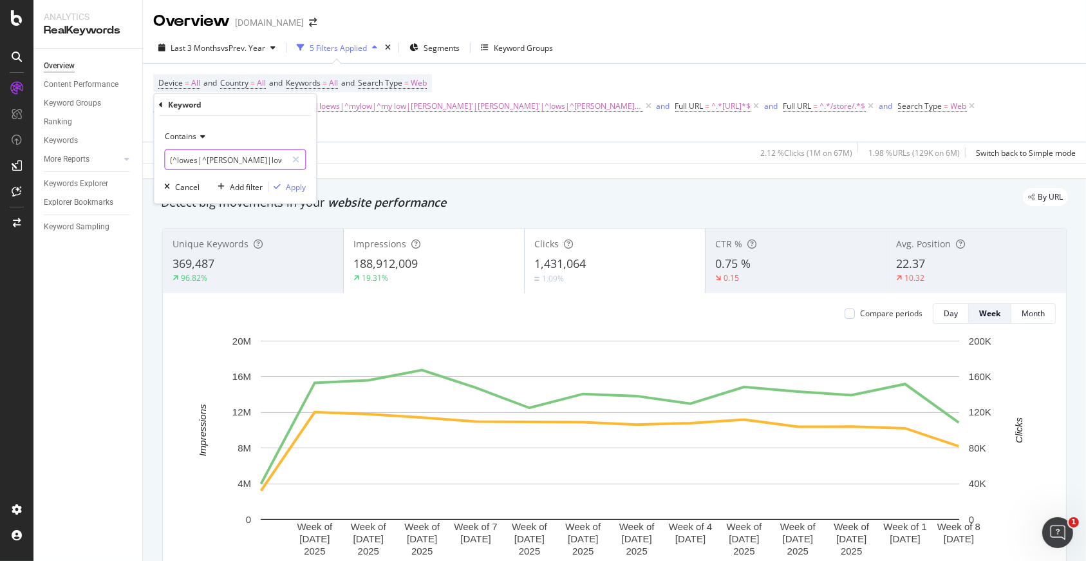
click at [225, 149] on input "(^lowes|^loew|lowes|loews|^mylow|^my low|lowe'|loew'|^lows|^lowe|liwes|^home de…" at bounding box center [226, 159] width 122 height 21
type input "n/a"
click at [301, 181] on div "Apply" at bounding box center [286, 187] width 37 height 12
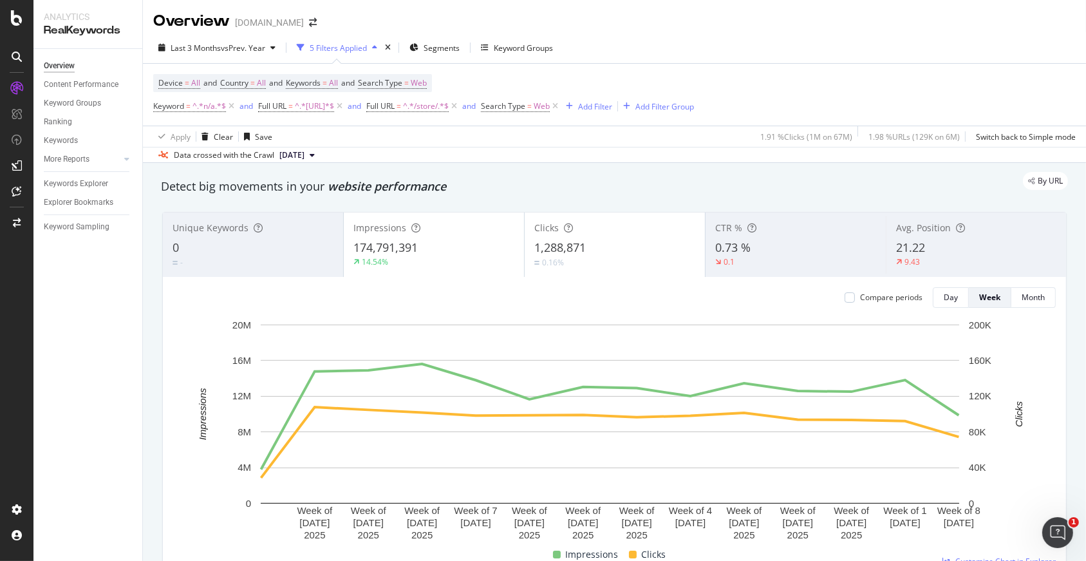
click at [558, 246] on span "1,288,871" at bounding box center [560, 247] width 52 height 15
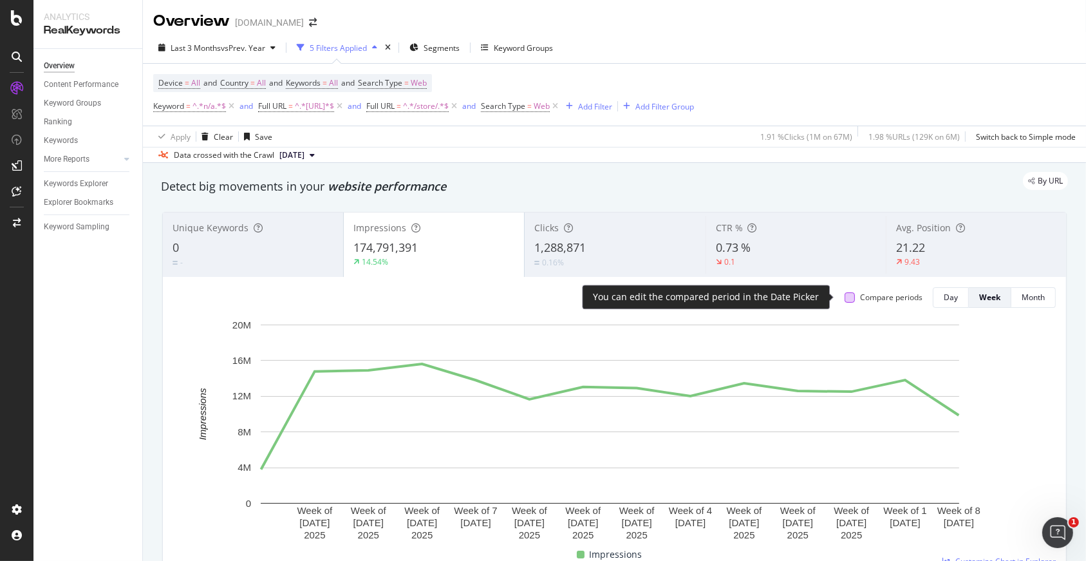
click at [845, 296] on div at bounding box center [850, 297] width 10 height 10
